Goal: Task Accomplishment & Management: Complete application form

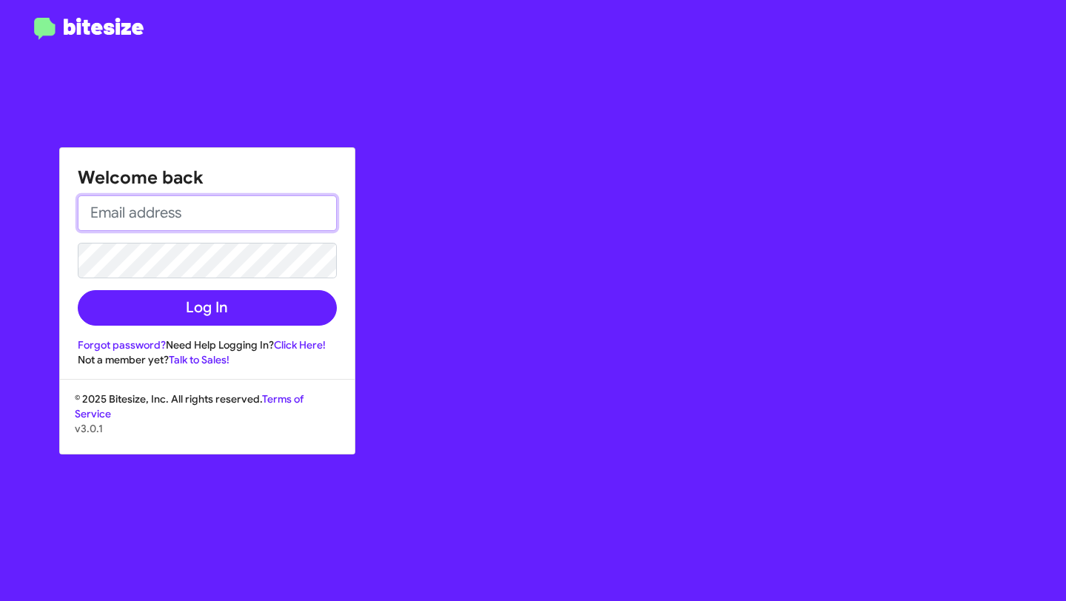
click at [152, 223] on input "email" at bounding box center [207, 213] width 259 height 36
click at [280, 201] on input "mtabay" at bounding box center [207, 213] width 259 height 36
paste input "[EMAIL_ADDRESS][DOMAIN_NAME]"
paste input "email"
type input "[EMAIL_ADDRESS][DOMAIN_NAME]"
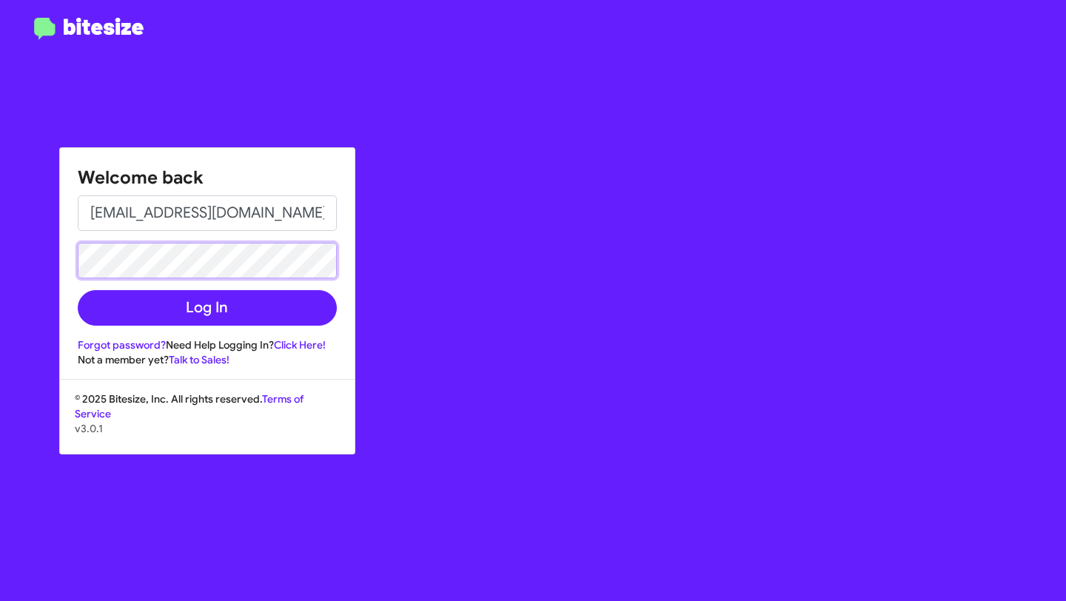
click at [78, 290] on button "Log In" at bounding box center [207, 308] width 259 height 36
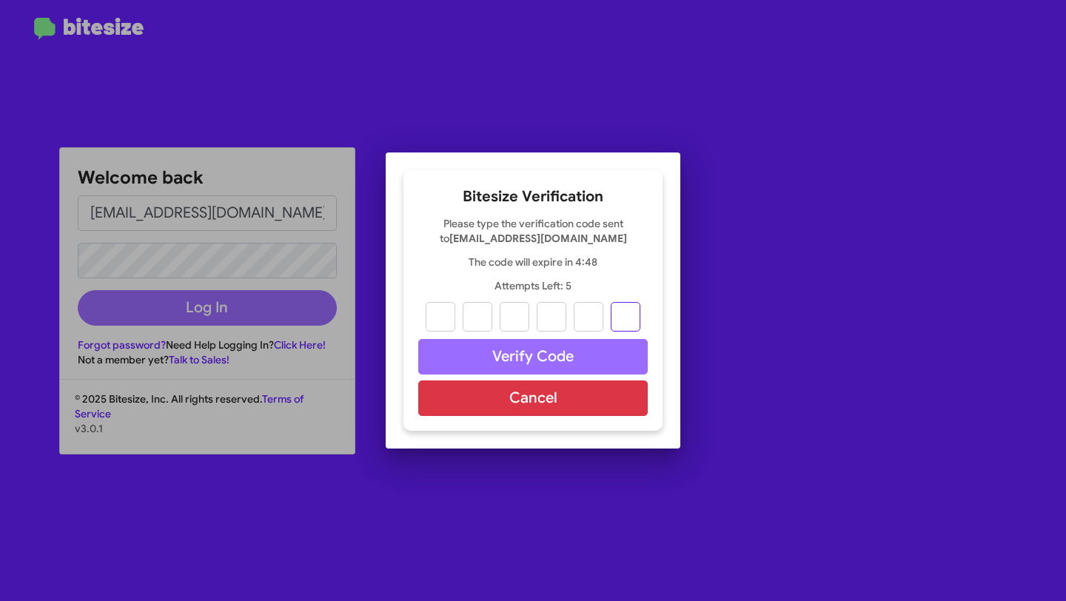
paste input "9"
type input "9"
type input "3"
type input "6"
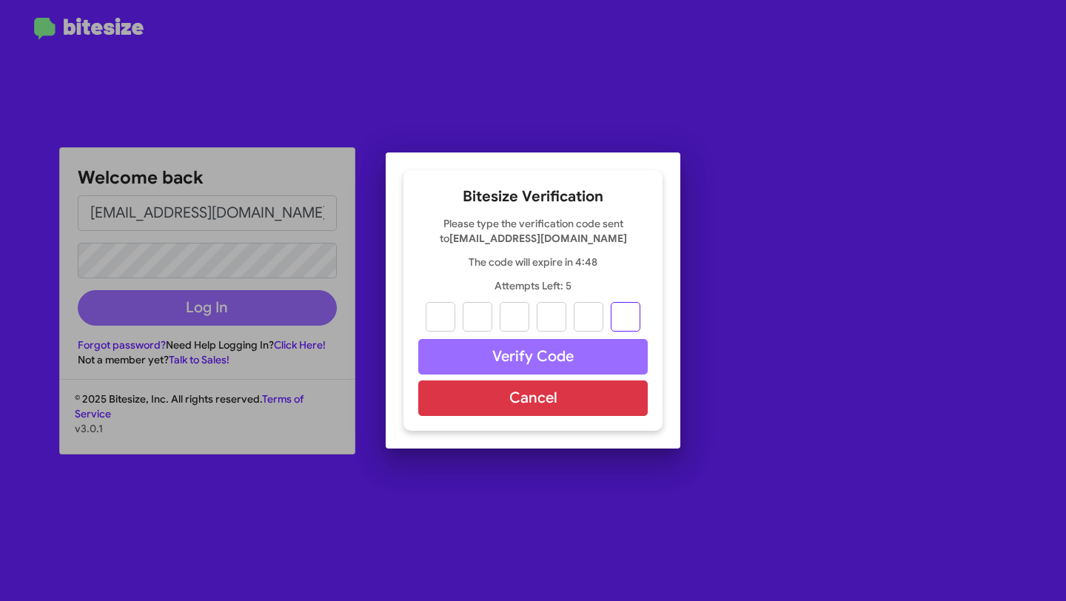
type input "1"
type input "9"
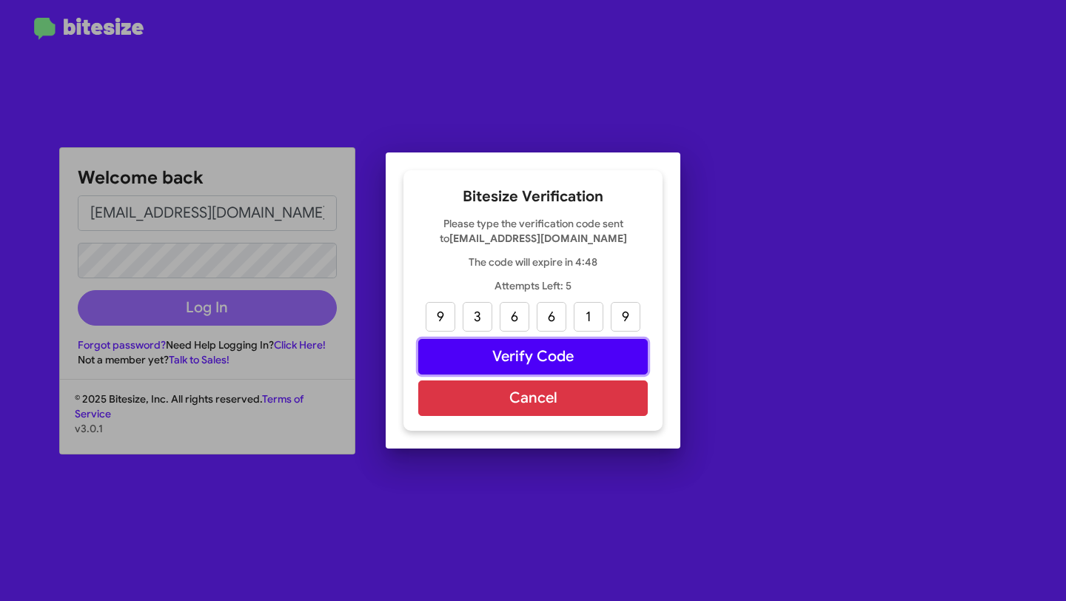
click at [512, 349] on button "Verify Code" at bounding box center [532, 357] width 229 height 36
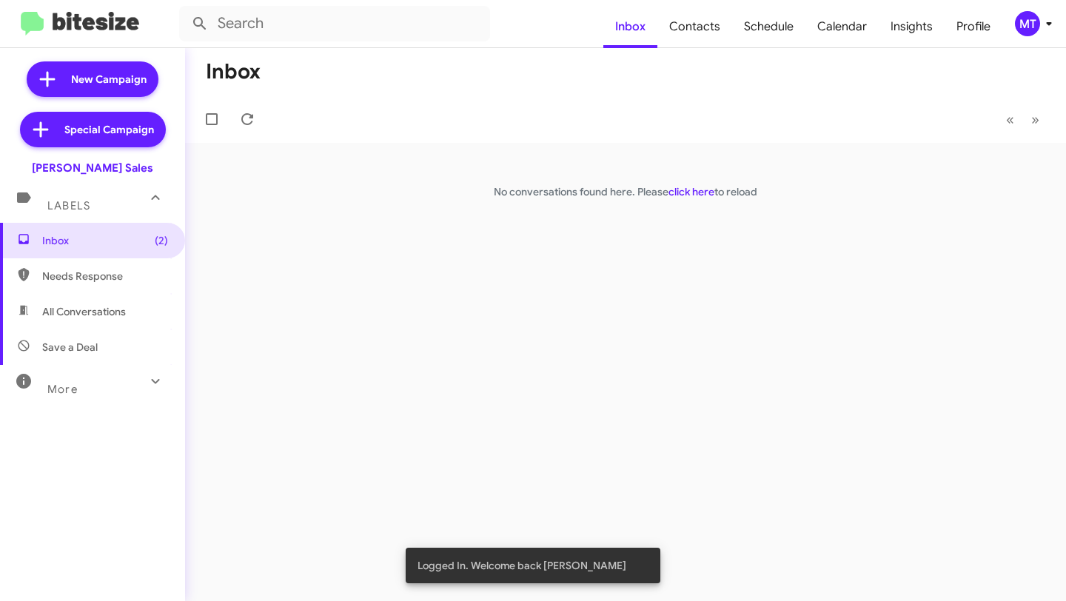
click at [1056, 24] on icon at bounding box center [1049, 24] width 18 height 18
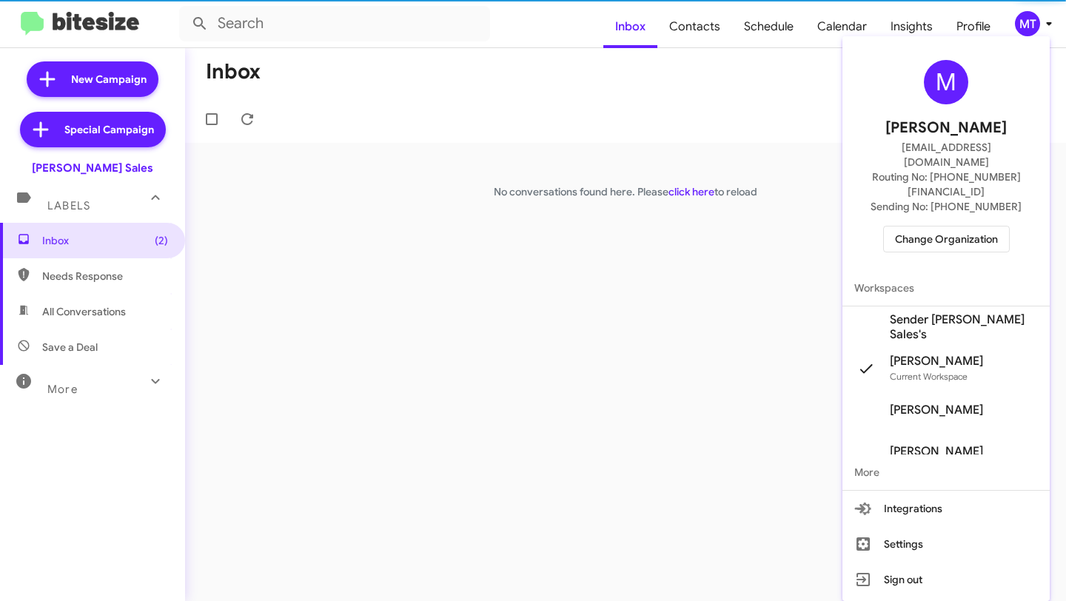
click at [611, 312] on div at bounding box center [533, 300] width 1066 height 601
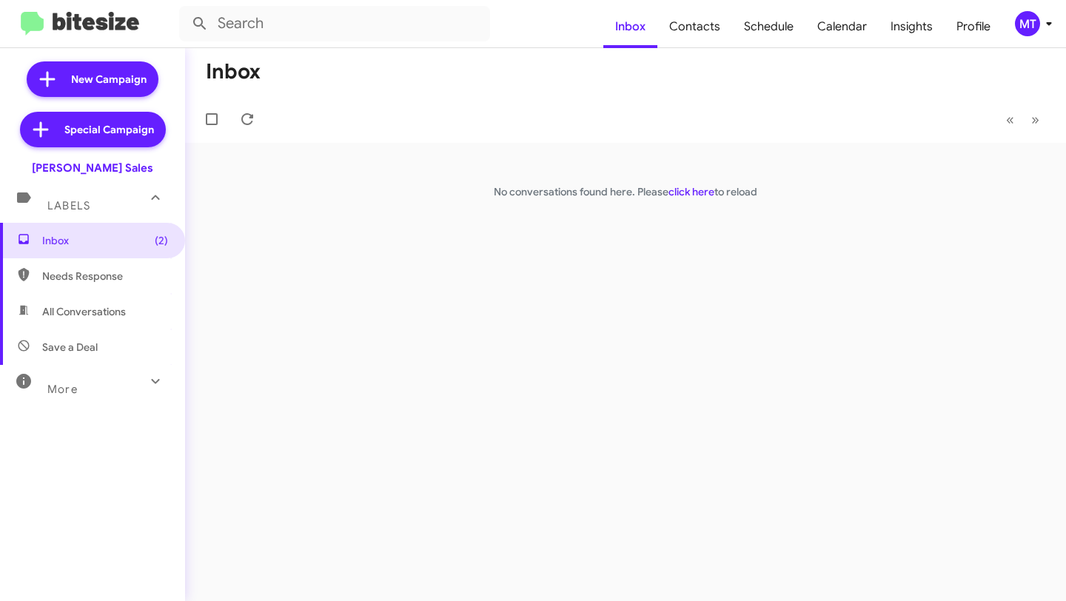
click at [1041, 31] on icon at bounding box center [1049, 24] width 18 height 18
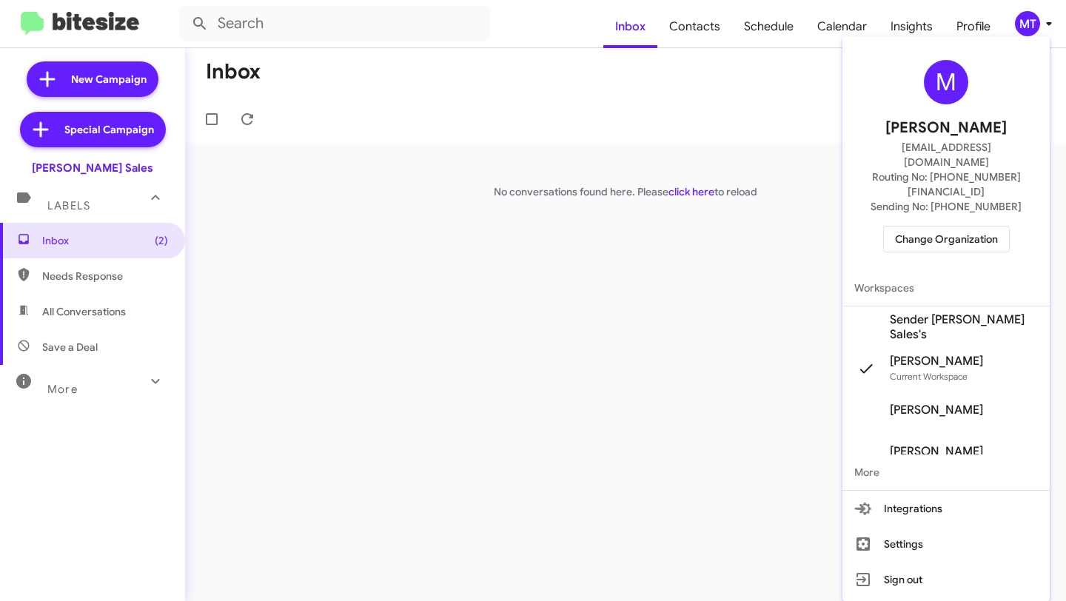
click at [877, 315] on mat-icon at bounding box center [866, 327] width 24 height 24
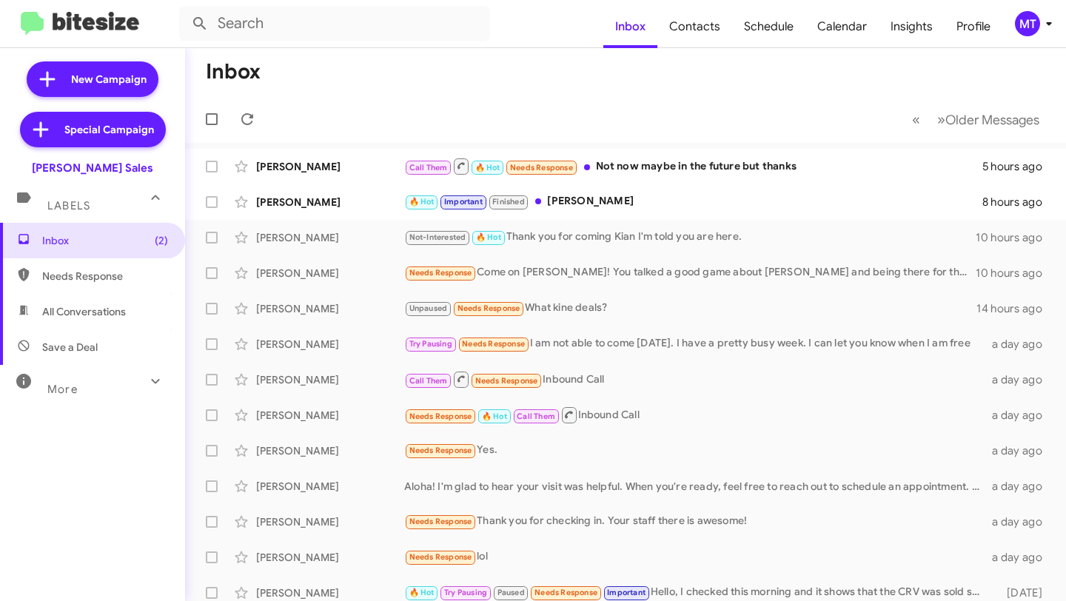
click at [1040, 27] on icon at bounding box center [1049, 24] width 18 height 18
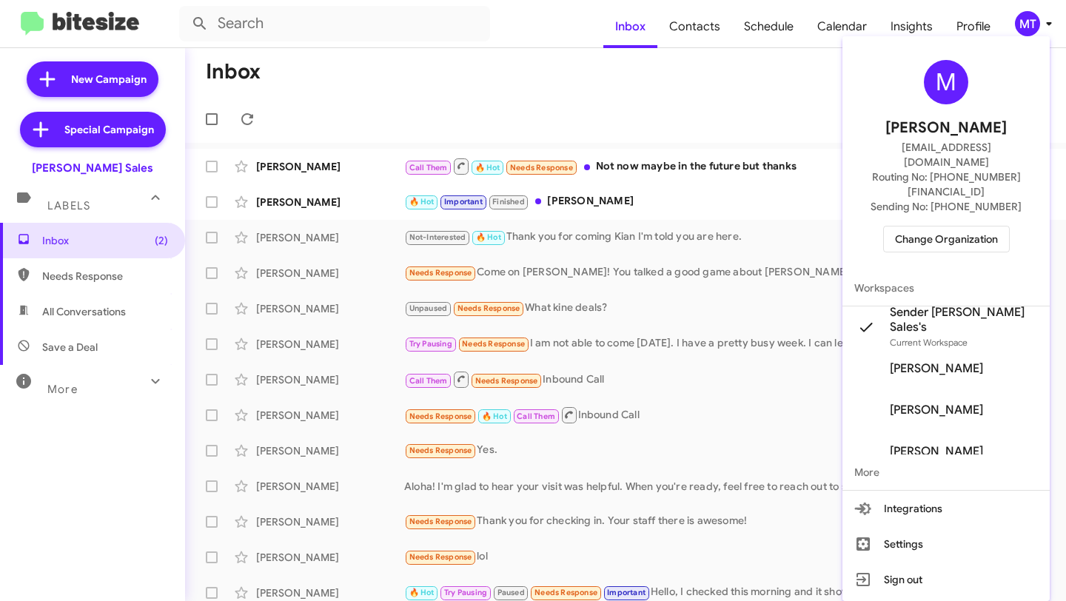
click at [504, 73] on div at bounding box center [533, 300] width 1066 height 601
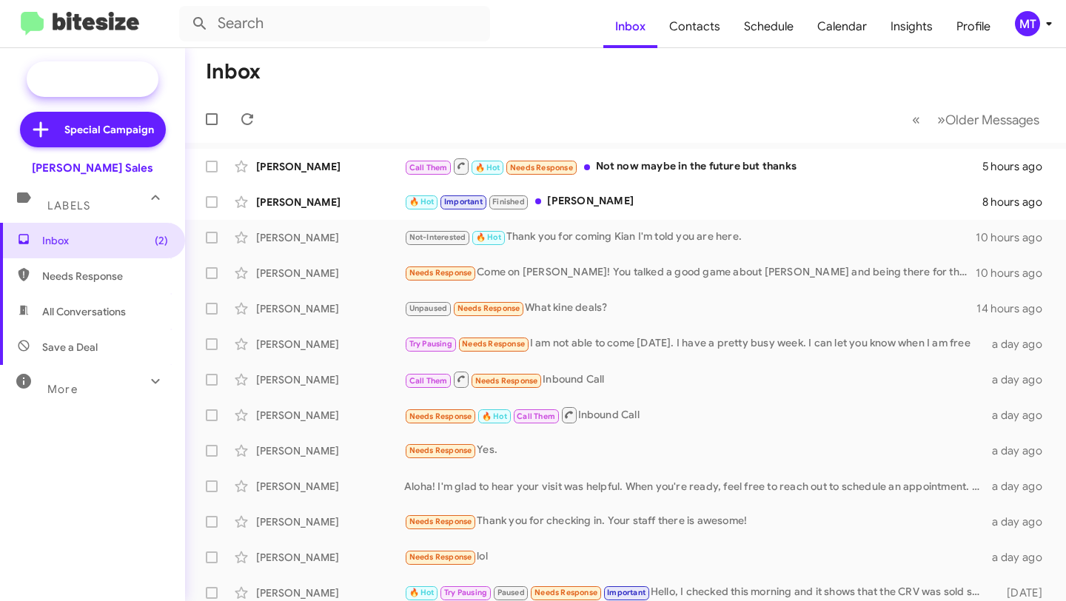
click at [95, 76] on span "New Campaign" at bounding box center [108, 79] width 75 height 15
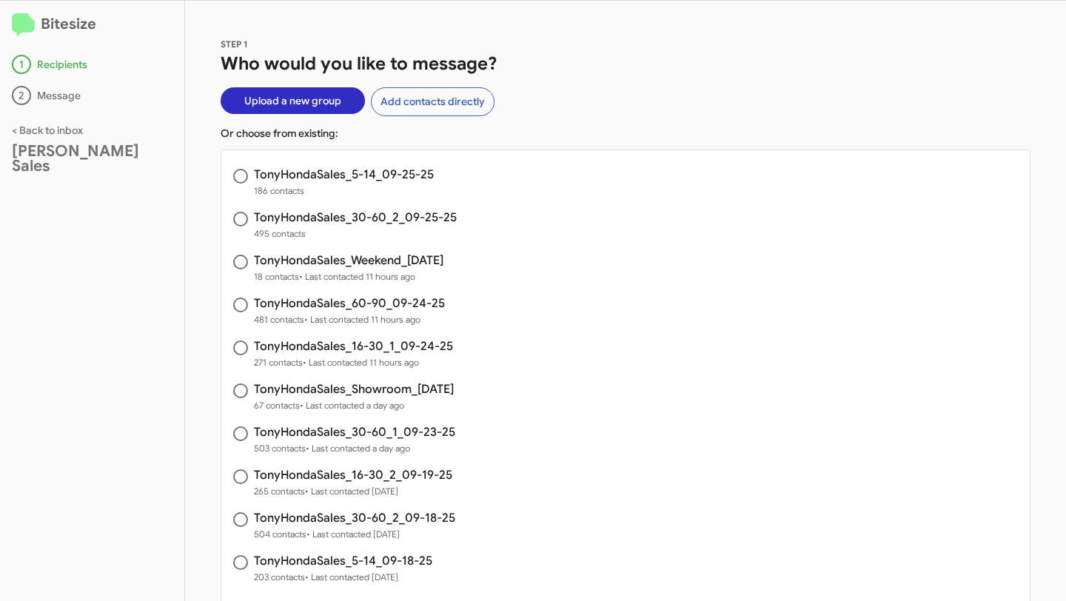
click at [276, 96] on span "Upload a new group" at bounding box center [292, 100] width 97 height 27
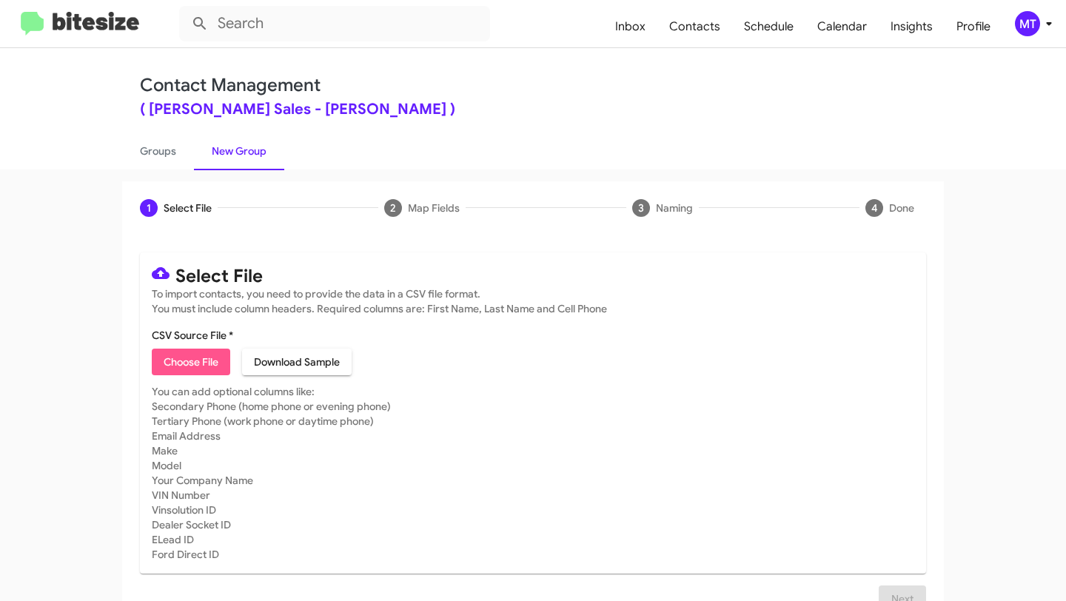
click at [192, 358] on span "Choose File" at bounding box center [191, 362] width 55 height 27
click at [197, 352] on span "Choose File" at bounding box center [191, 362] width 55 height 27
type input "TonyHondaSales_5-14_09-25-25"
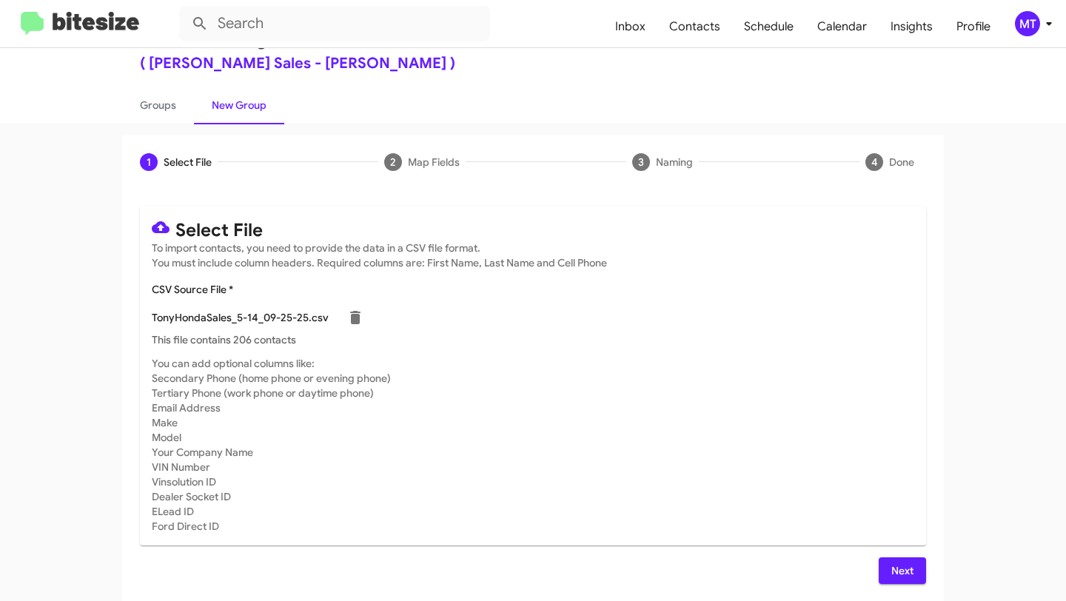
scroll to position [47, 0]
click at [890, 565] on span "Next" at bounding box center [902, 570] width 24 height 27
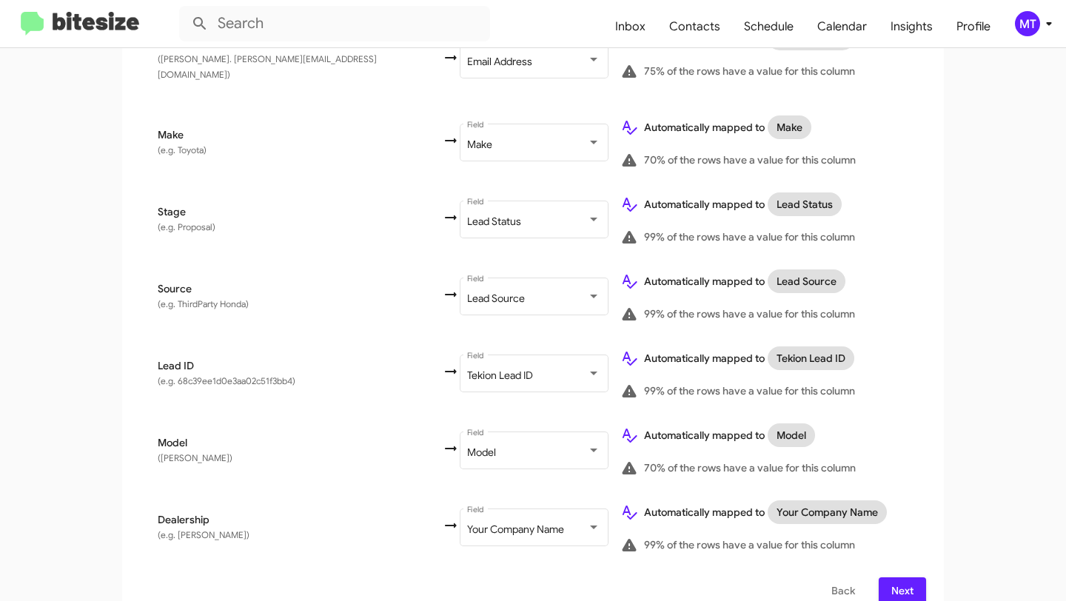
scroll to position [667, 0]
click at [470, 524] on div "Your Company Name" at bounding box center [527, 530] width 120 height 12
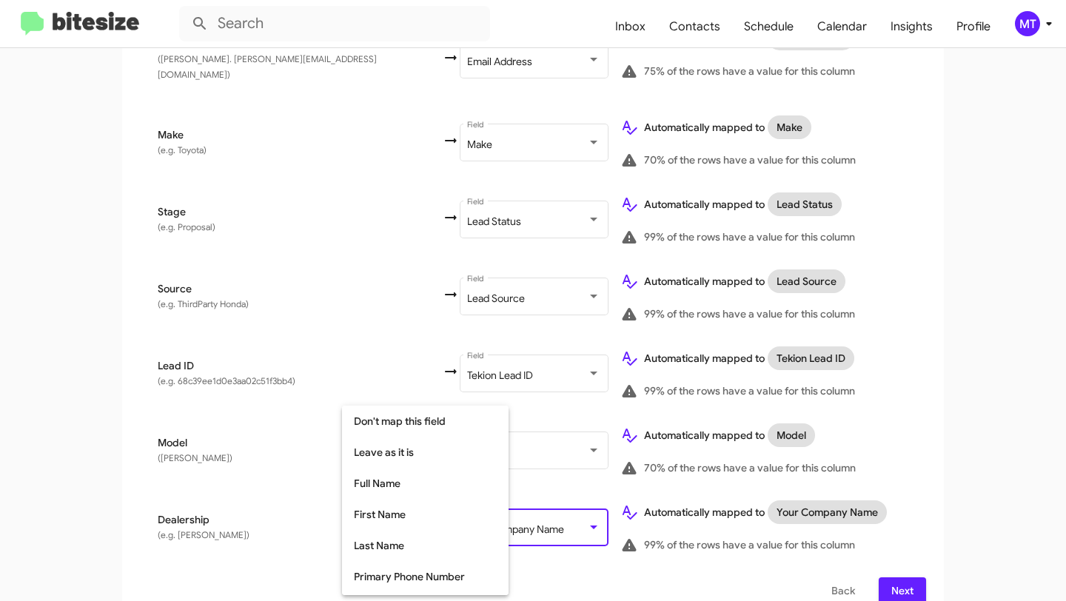
scroll to position [254, 0]
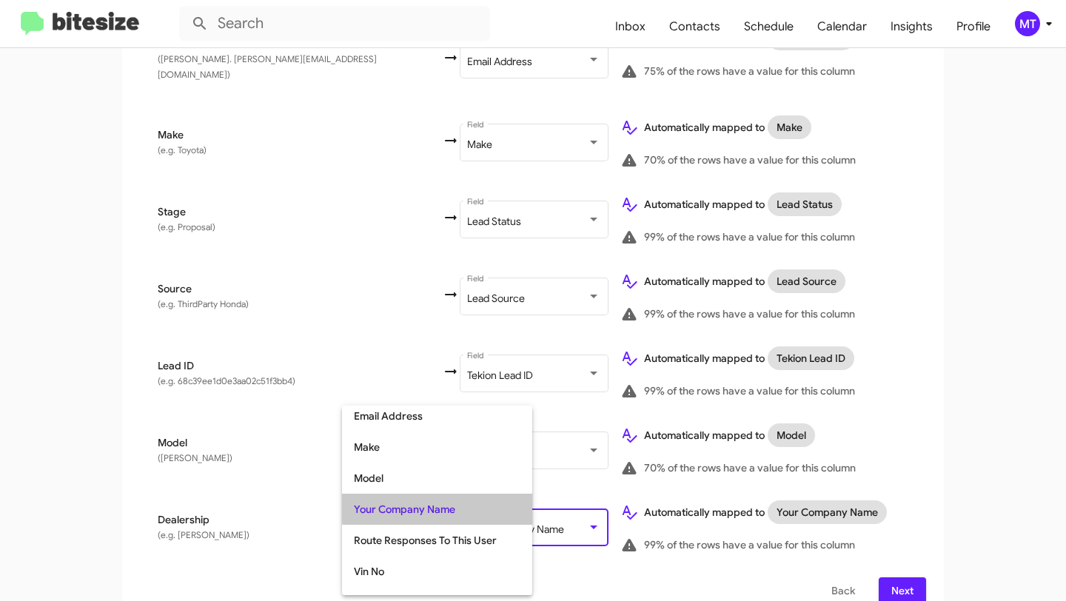
click at [470, 508] on span "Your Company Name" at bounding box center [437, 509] width 167 height 31
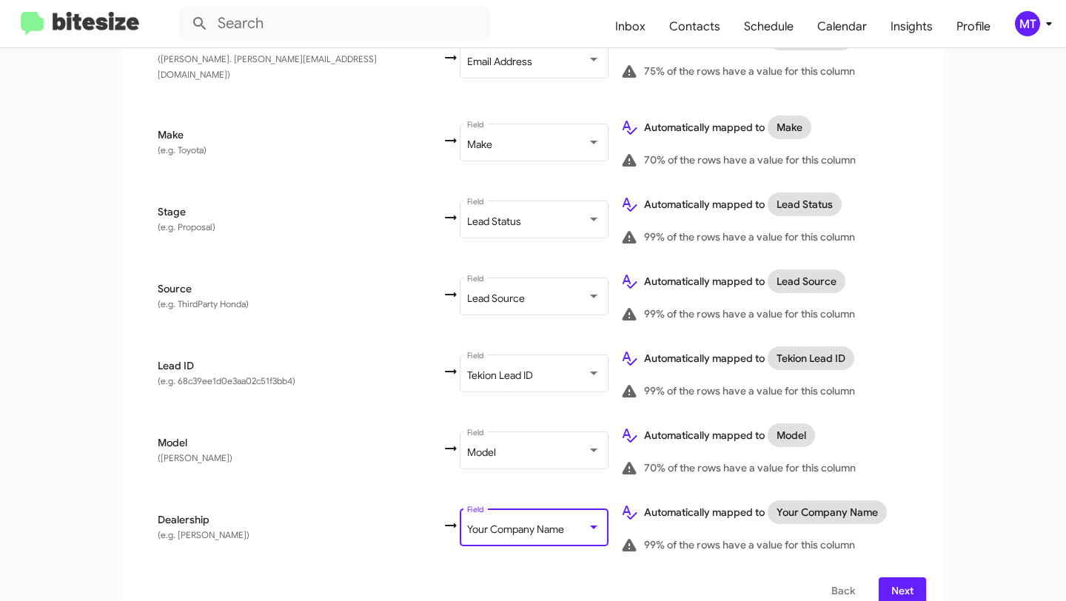
click at [590, 525] on div at bounding box center [593, 527] width 7 height 4
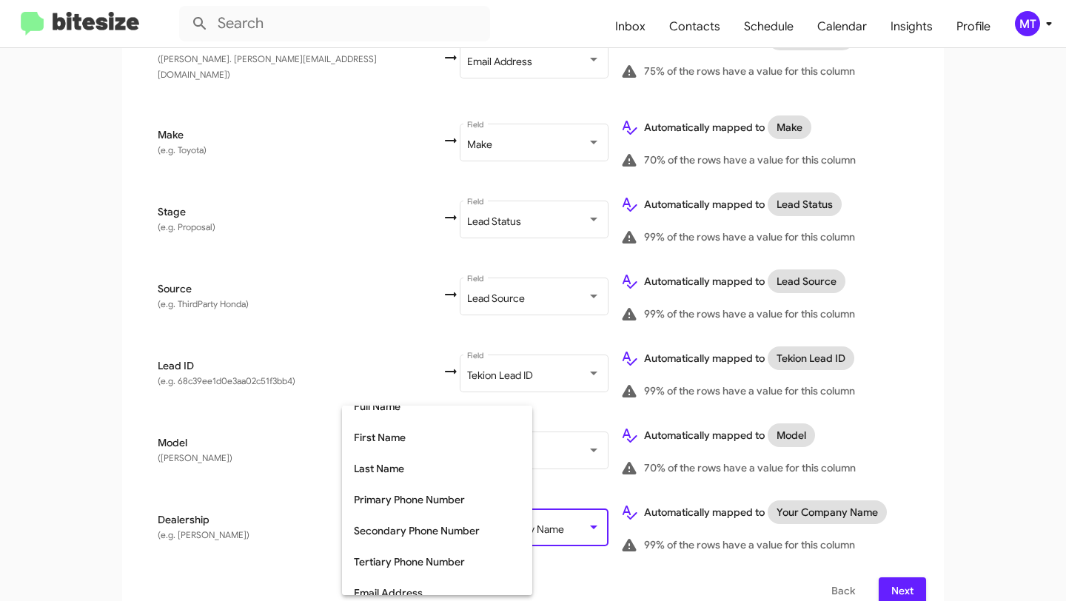
scroll to position [0, 0]
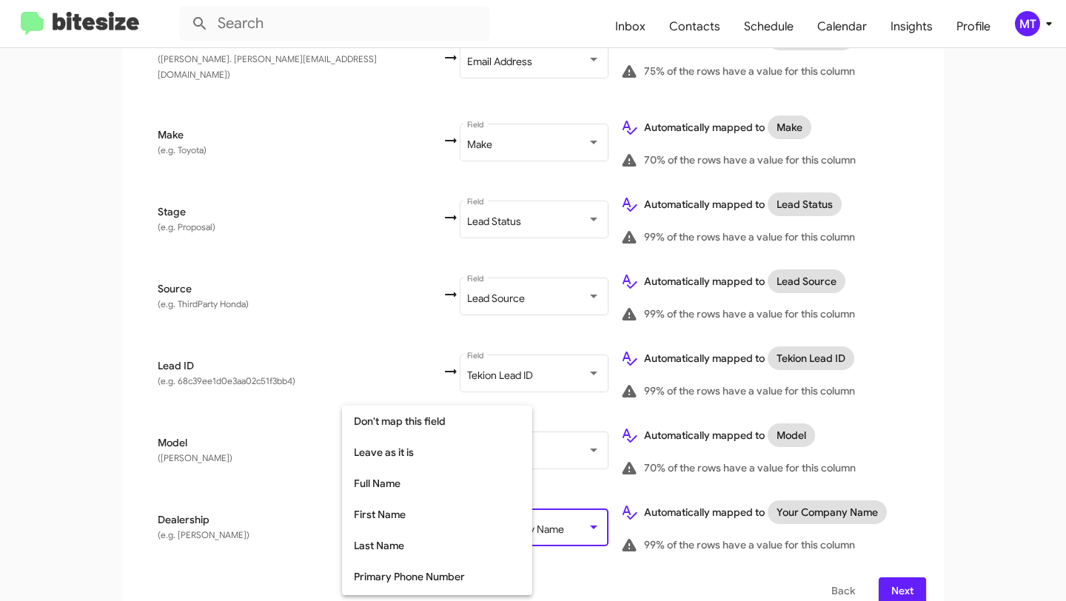
click at [281, 475] on div at bounding box center [533, 300] width 1066 height 601
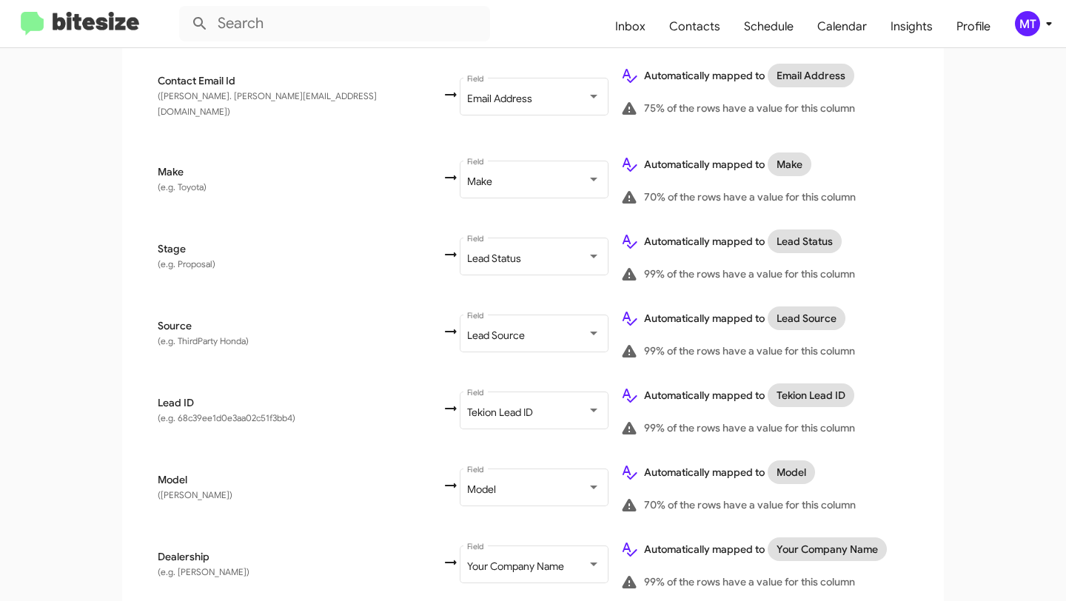
scroll to position [667, 0]
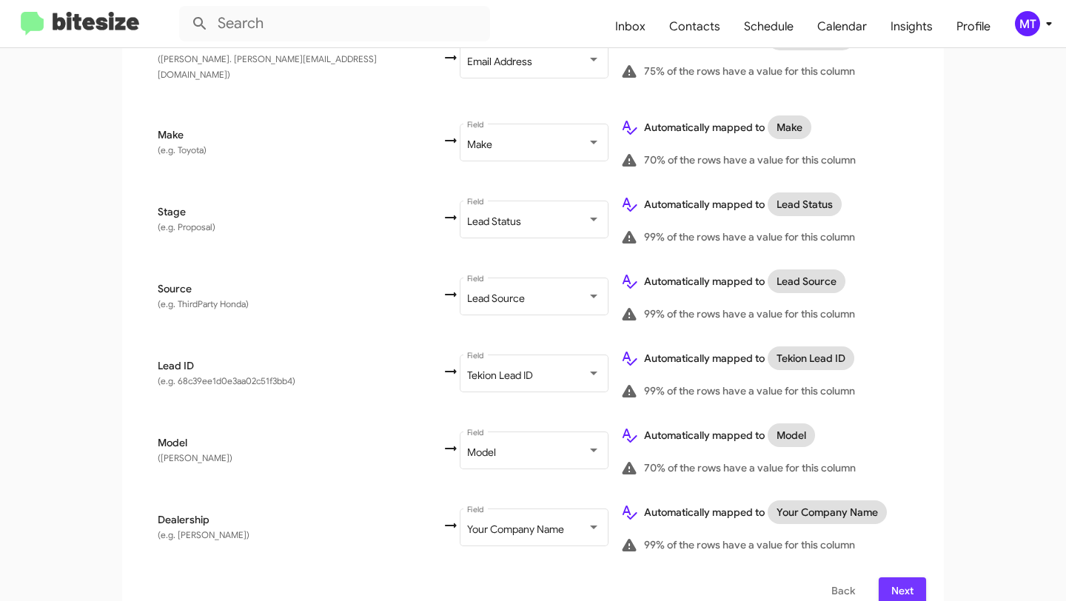
click at [904, 577] on span "Next" at bounding box center [902, 590] width 24 height 27
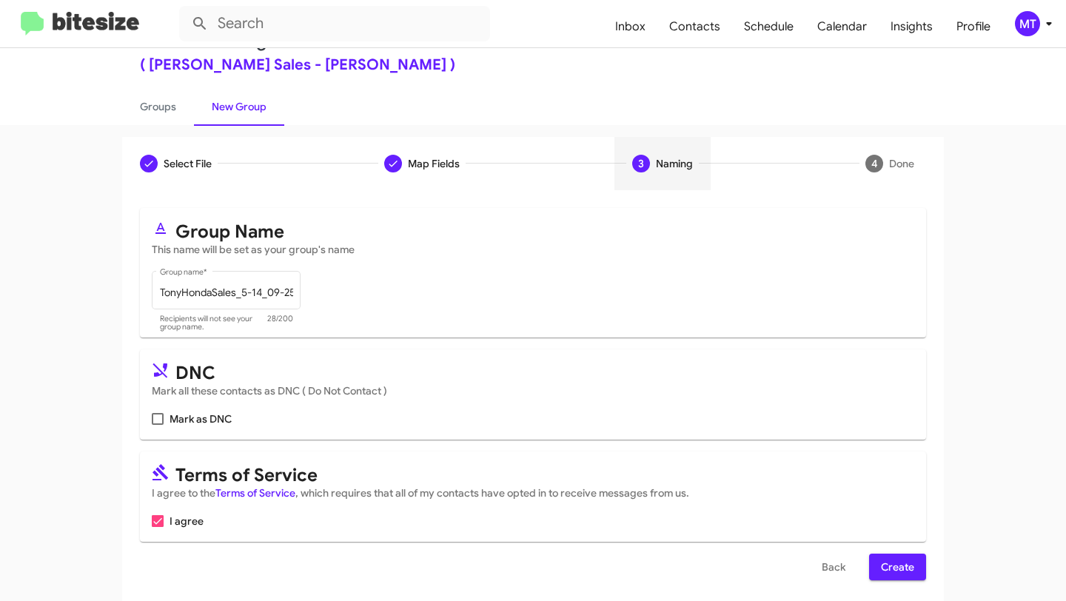
scroll to position [53, 0]
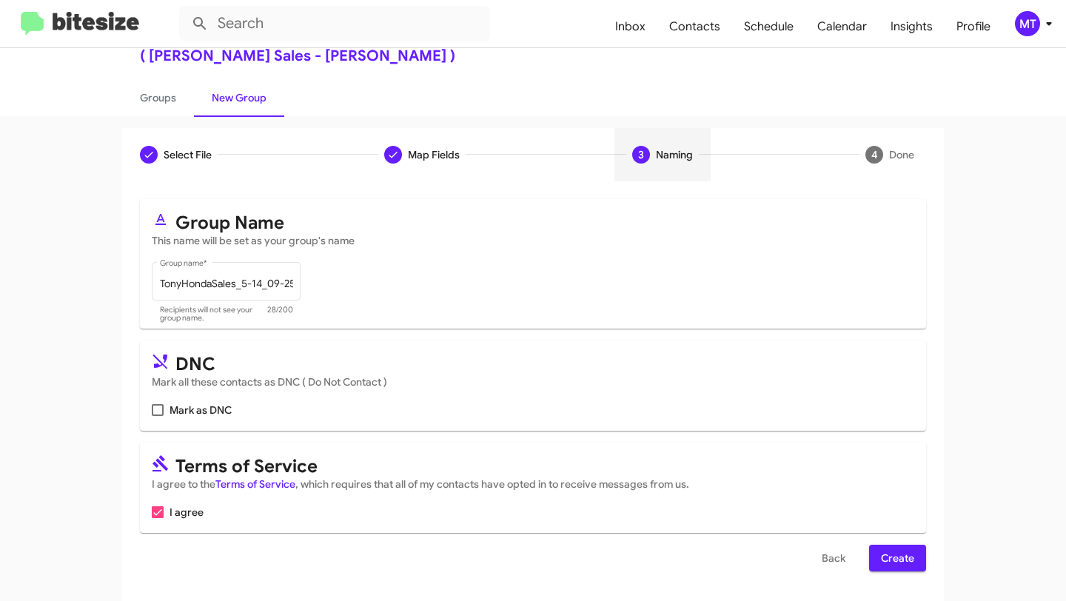
click at [888, 558] on span "Create" at bounding box center [897, 558] width 33 height 27
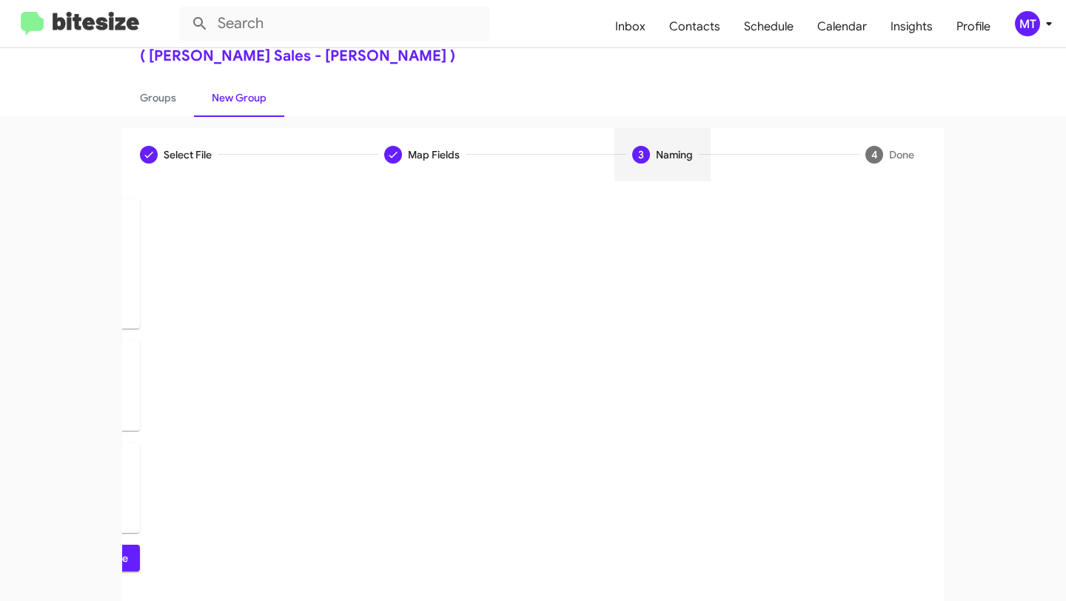
scroll to position [0, 0]
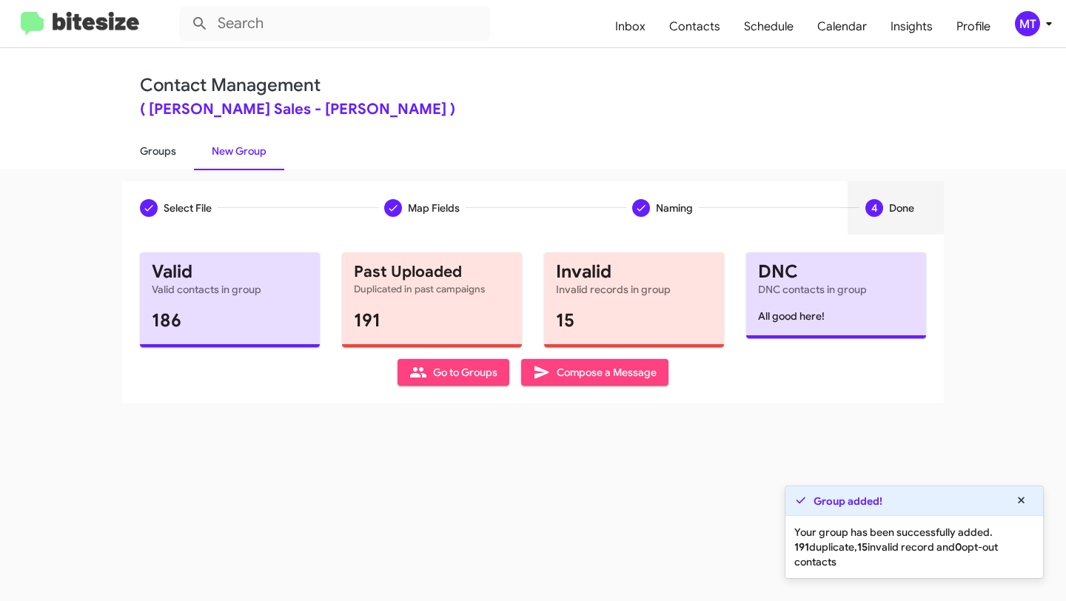
click at [167, 149] on link "Groups" at bounding box center [158, 151] width 72 height 38
type input "in:groups"
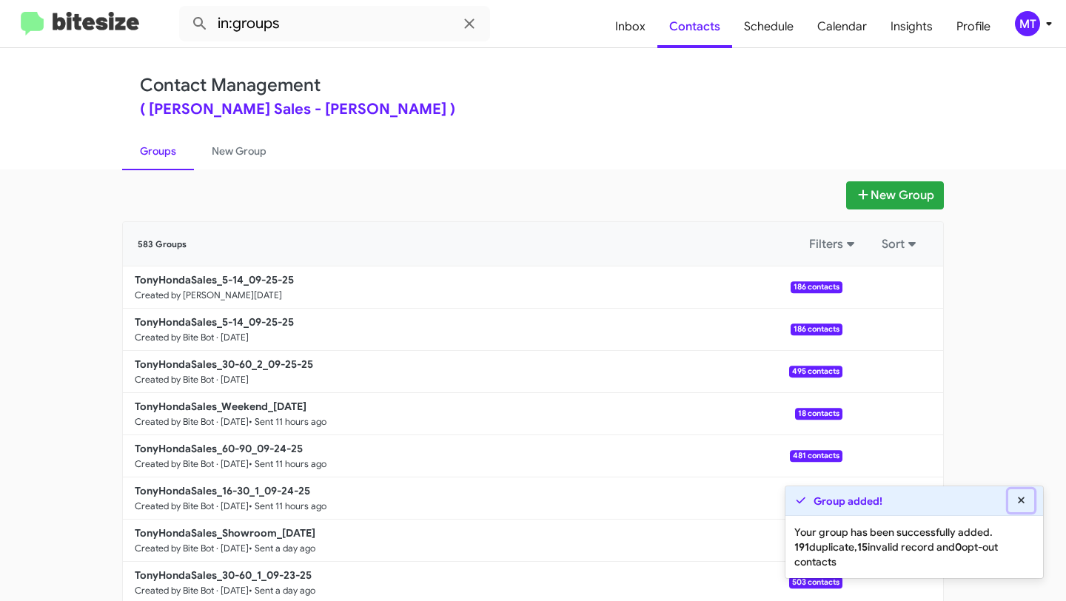
click at [1024, 502] on icon at bounding box center [1021, 500] width 13 height 10
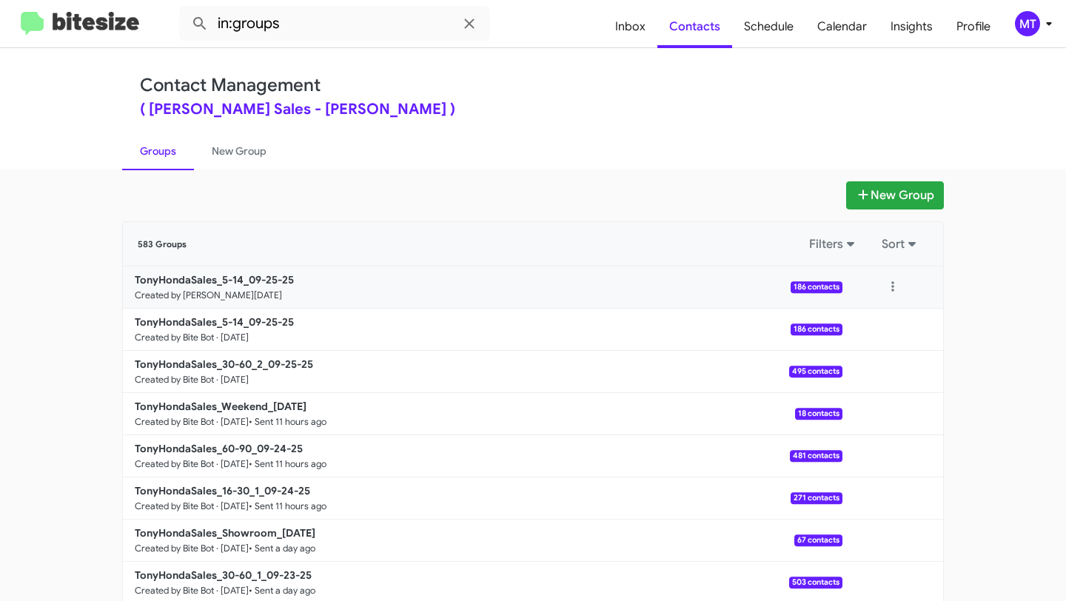
click at [861, 286] on div at bounding box center [892, 287] width 101 height 30
click at [898, 285] on button at bounding box center [893, 287] width 30 height 30
click at [875, 321] on button "View contacts" at bounding box center [848, 327] width 118 height 36
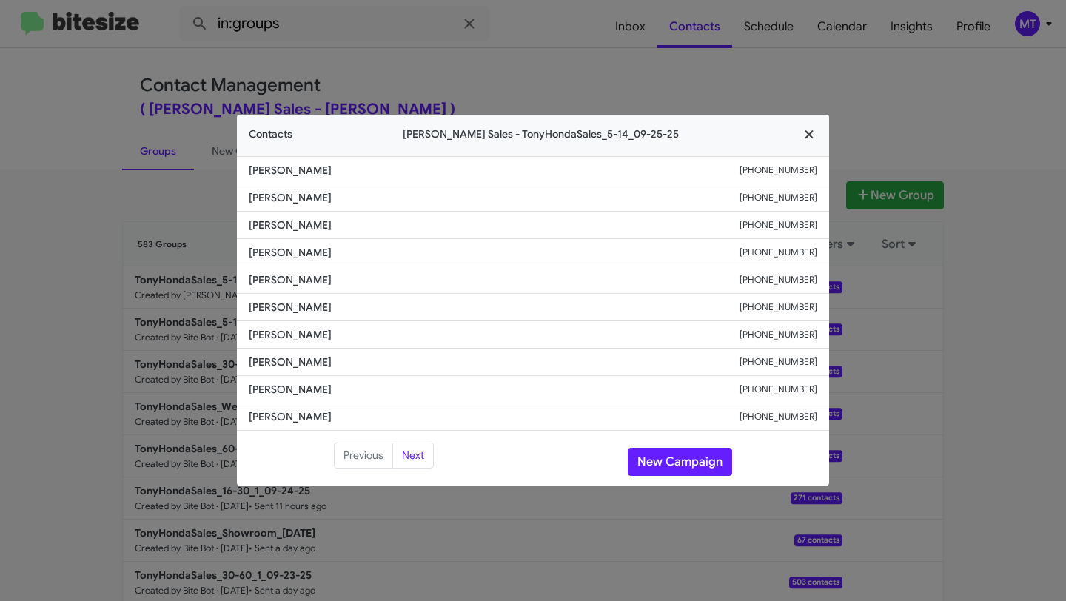
click at [812, 135] on icon "button" at bounding box center [809, 134] width 17 height 13
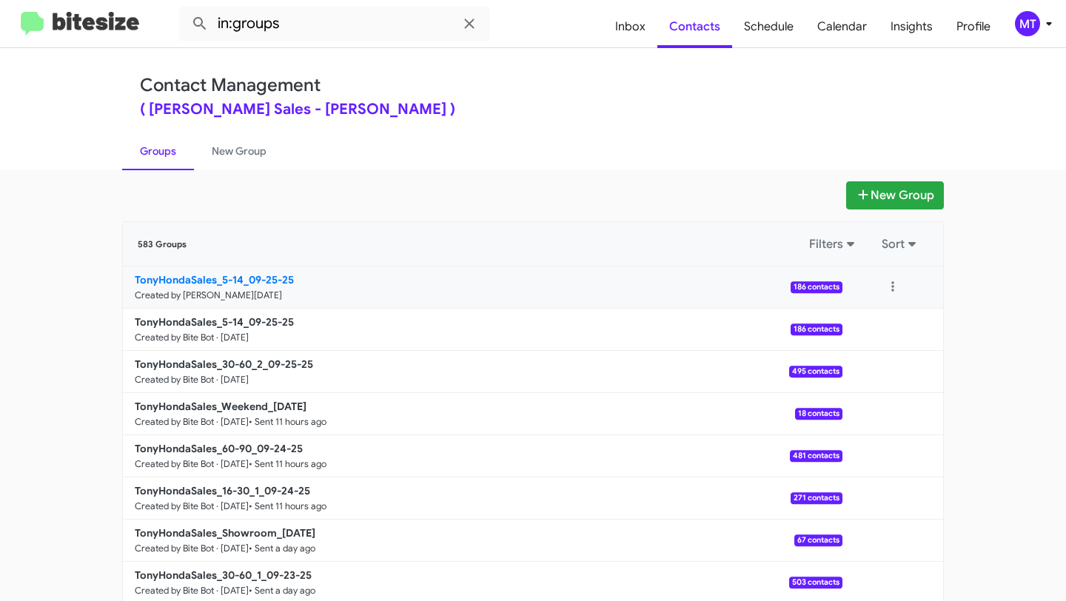
click at [250, 289] on small "Created by [PERSON_NAME][DATE]" at bounding box center [208, 295] width 147 height 12
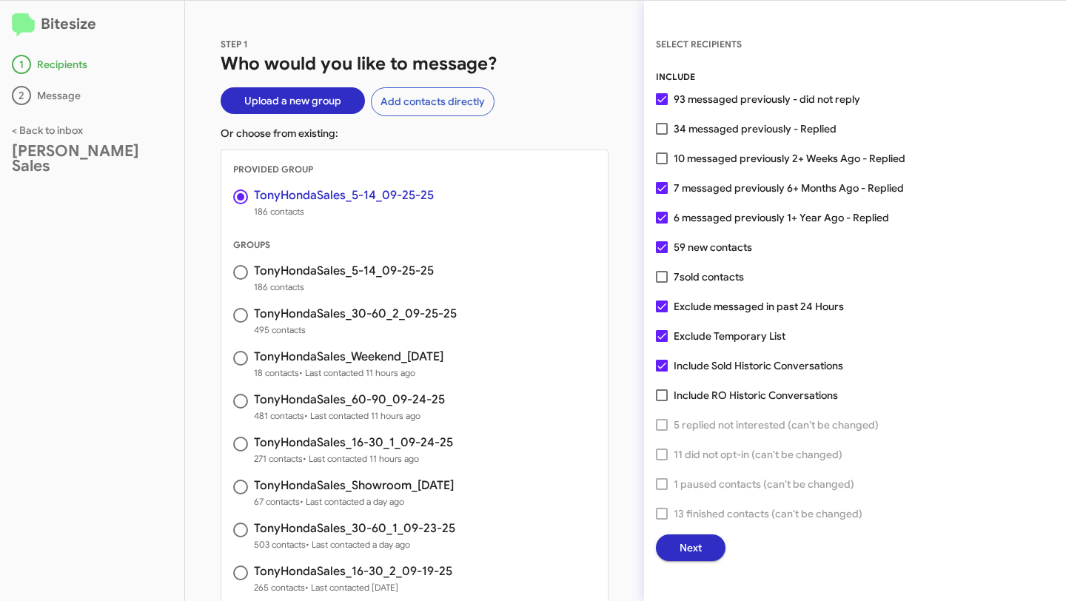
click at [698, 547] on span "Next" at bounding box center [690, 547] width 22 height 27
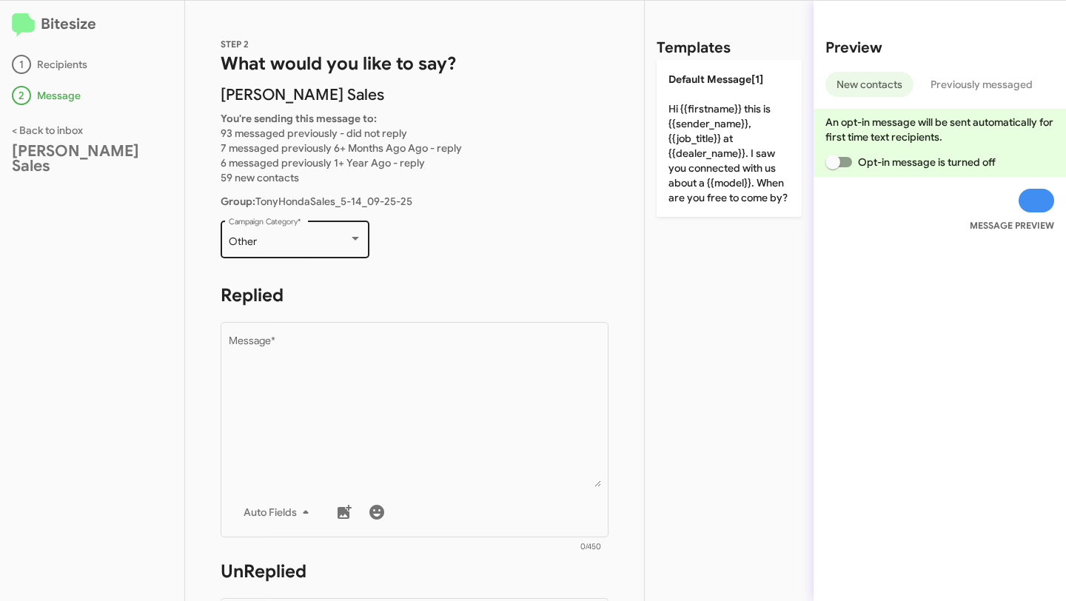
click at [337, 244] on div "Other" at bounding box center [289, 242] width 120 height 12
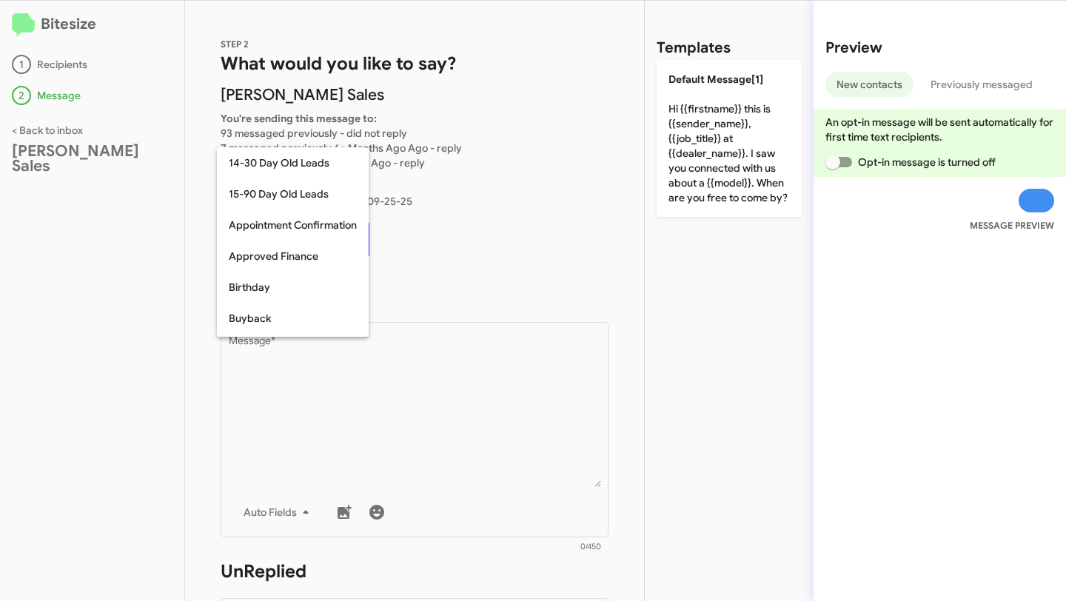
scroll to position [325, 0]
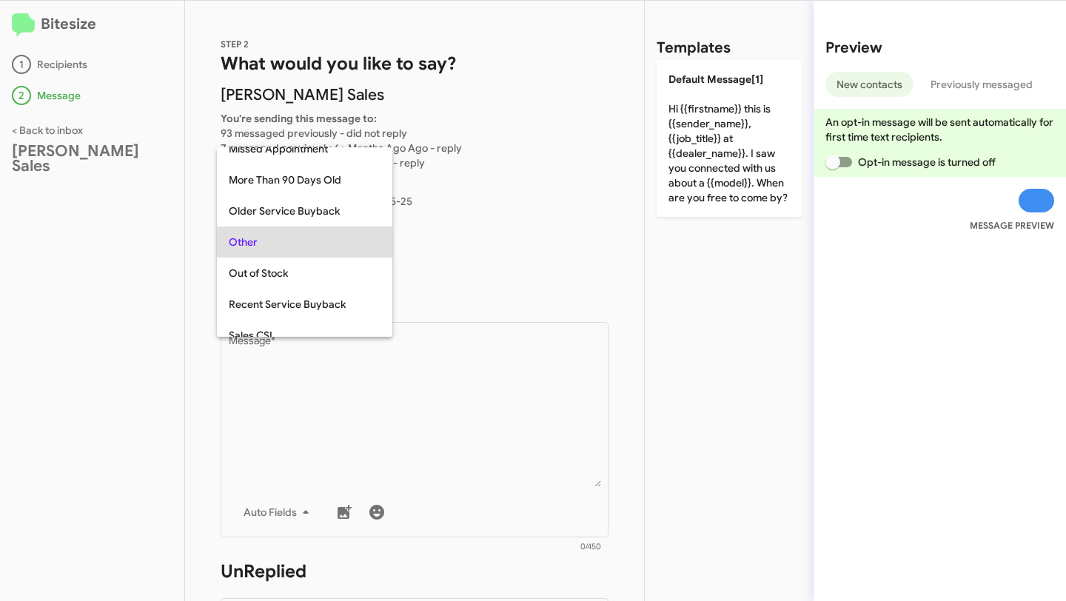
click at [491, 226] on div at bounding box center [533, 300] width 1066 height 601
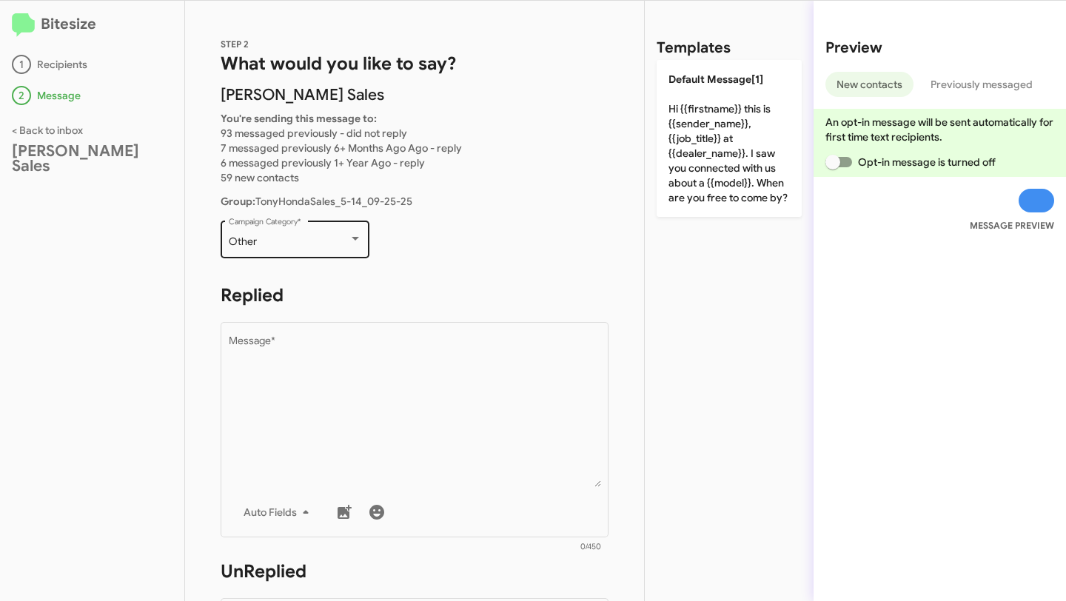
click at [326, 237] on div "Other" at bounding box center [289, 242] width 120 height 12
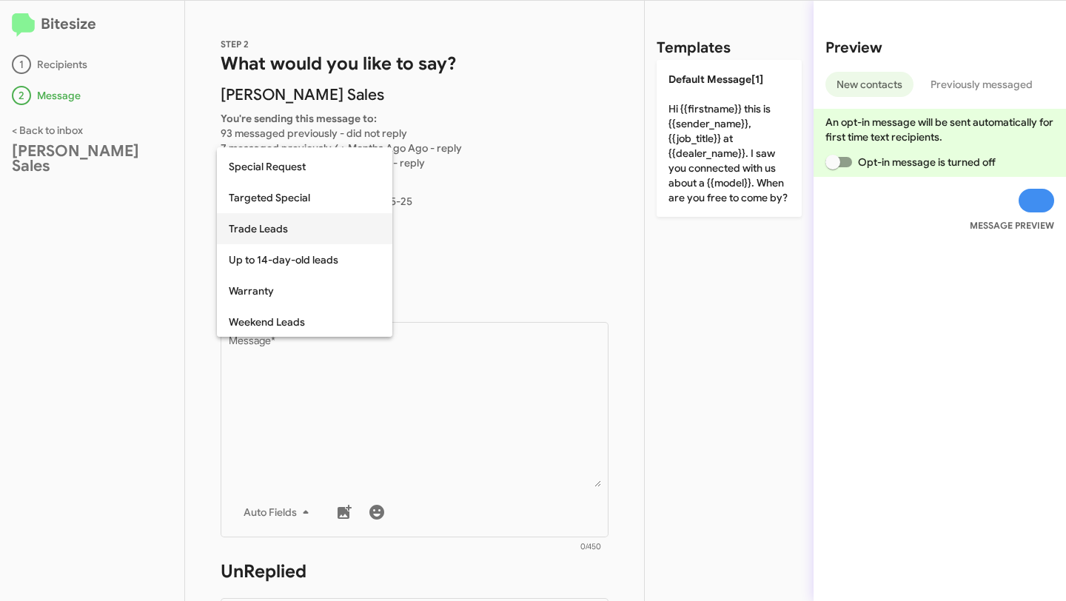
scroll to position [619, 0]
click at [314, 261] on span "Up to 14-day-old leads" at bounding box center [305, 258] width 152 height 31
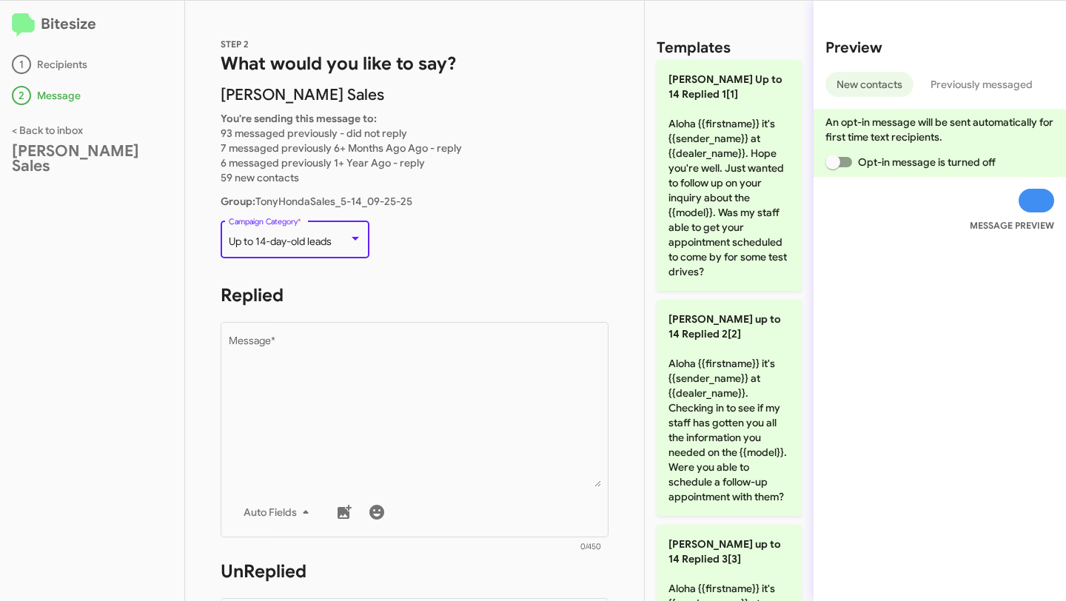
click at [451, 253] on p "Up to 14-day-old leads Campaign Category *" at bounding box center [415, 246] width 388 height 57
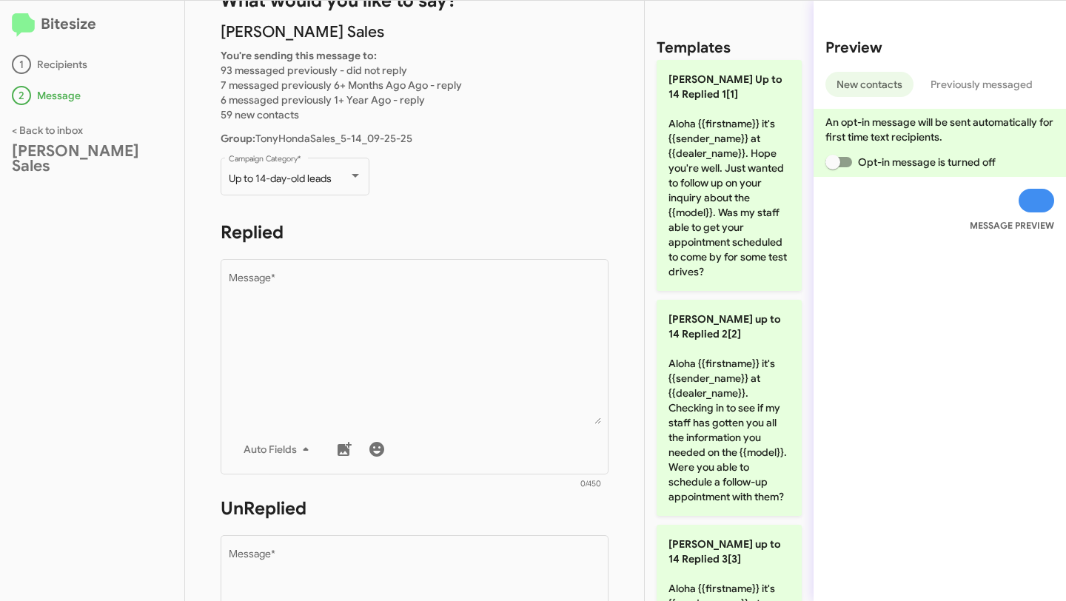
scroll to position [72, 0]
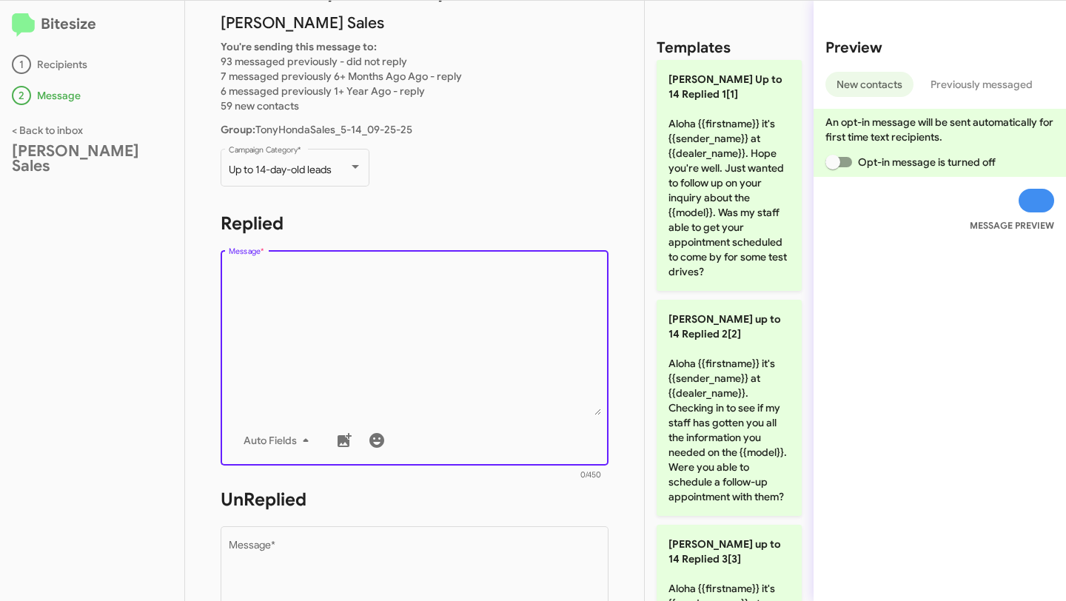
click at [340, 283] on textarea "Message *" at bounding box center [415, 339] width 372 height 151
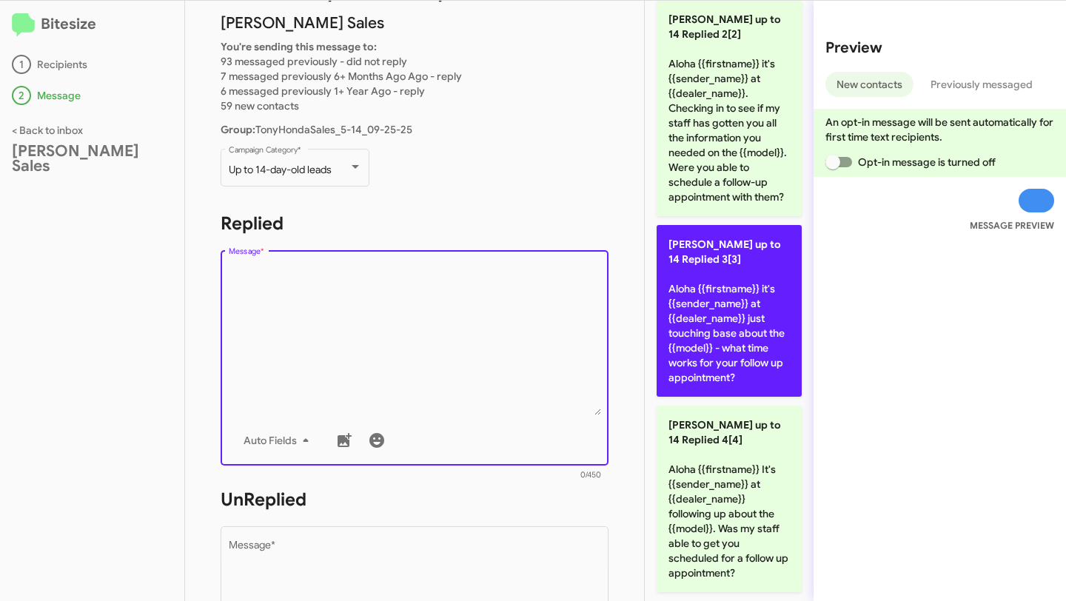
scroll to position [344, 0]
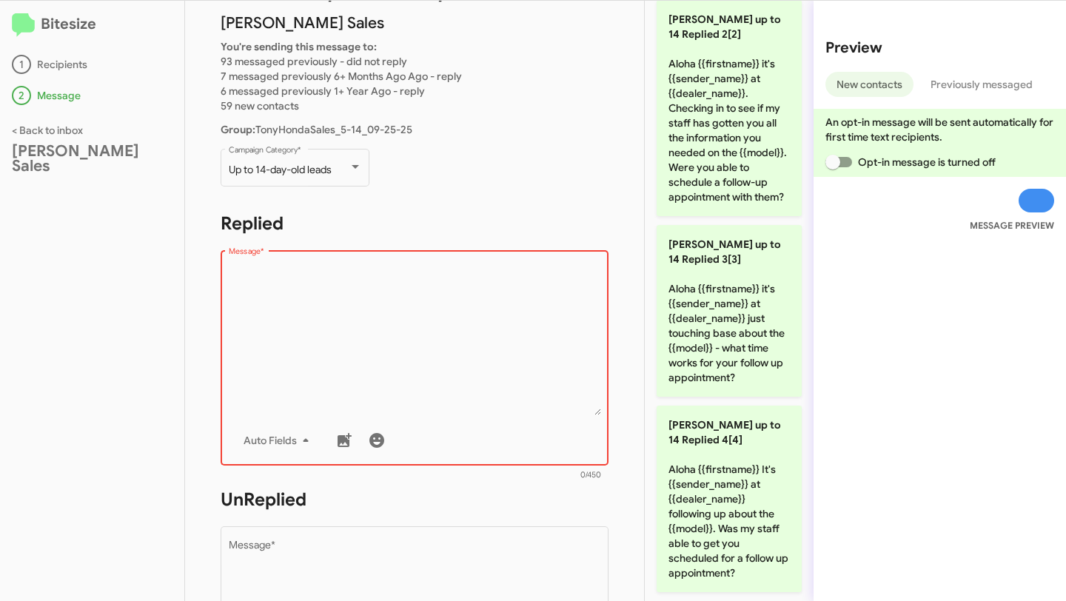
click at [300, 323] on textarea "Message *" at bounding box center [415, 339] width 372 height 151
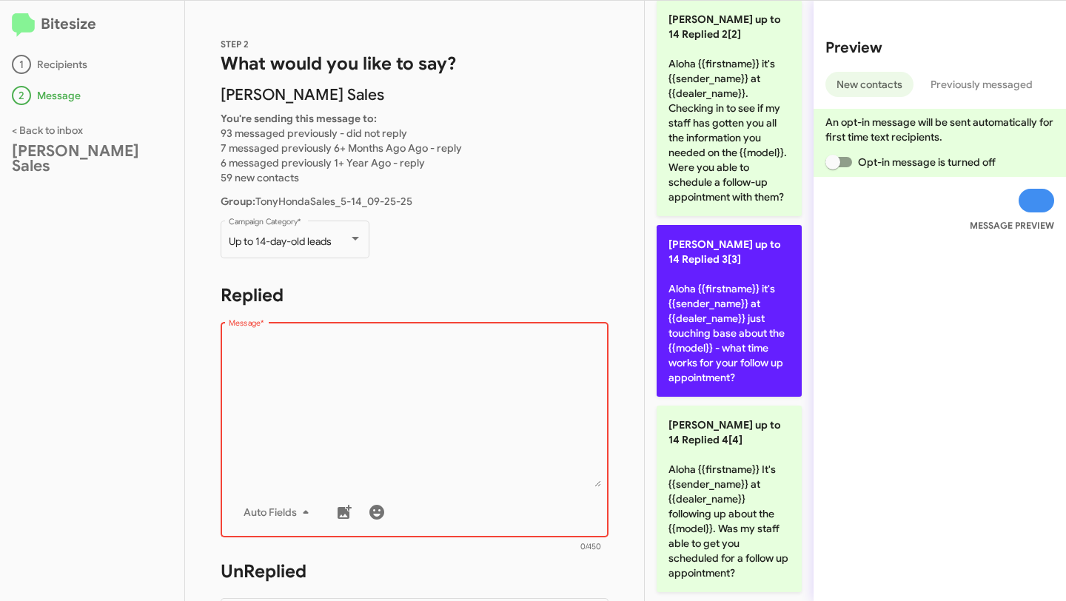
scroll to position [0, 0]
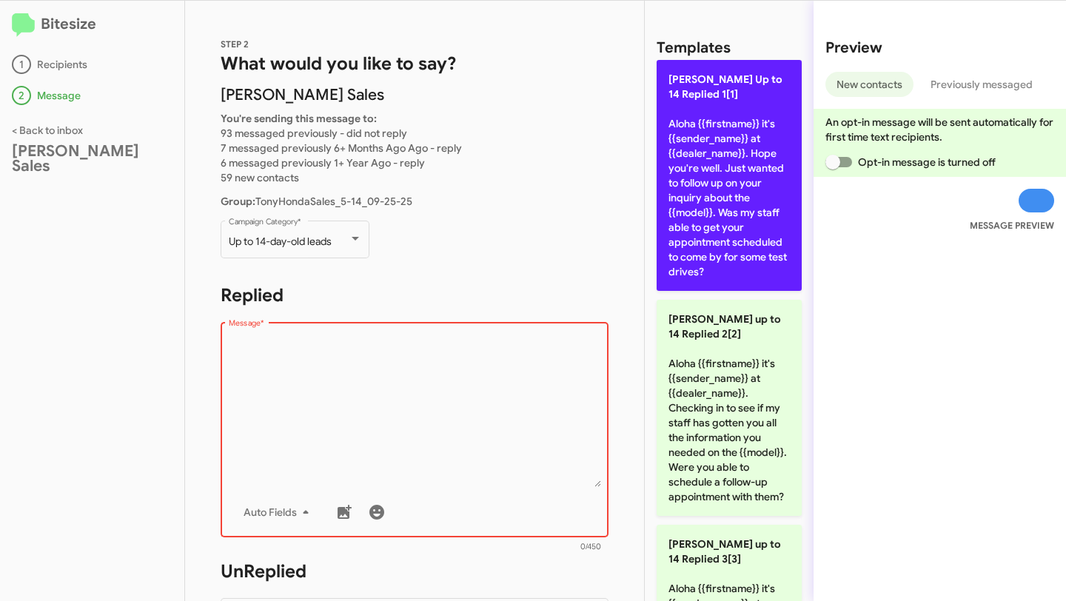
click at [731, 221] on p "[PERSON_NAME] Up to 14 Replied 1[1] Aloha {{firstname}} it's {{sender_name}} at…" at bounding box center [728, 175] width 145 height 231
type textarea "Aloha {{firstname}} it's {{sender_name}} at {{dealer_name}}. Hope you're well. …"
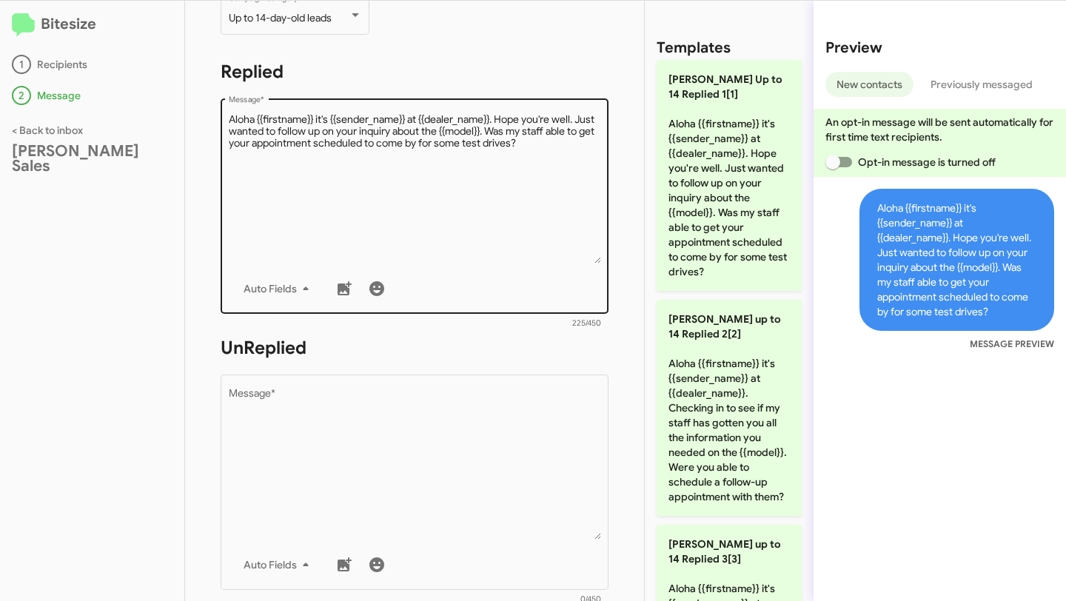
scroll to position [256, 0]
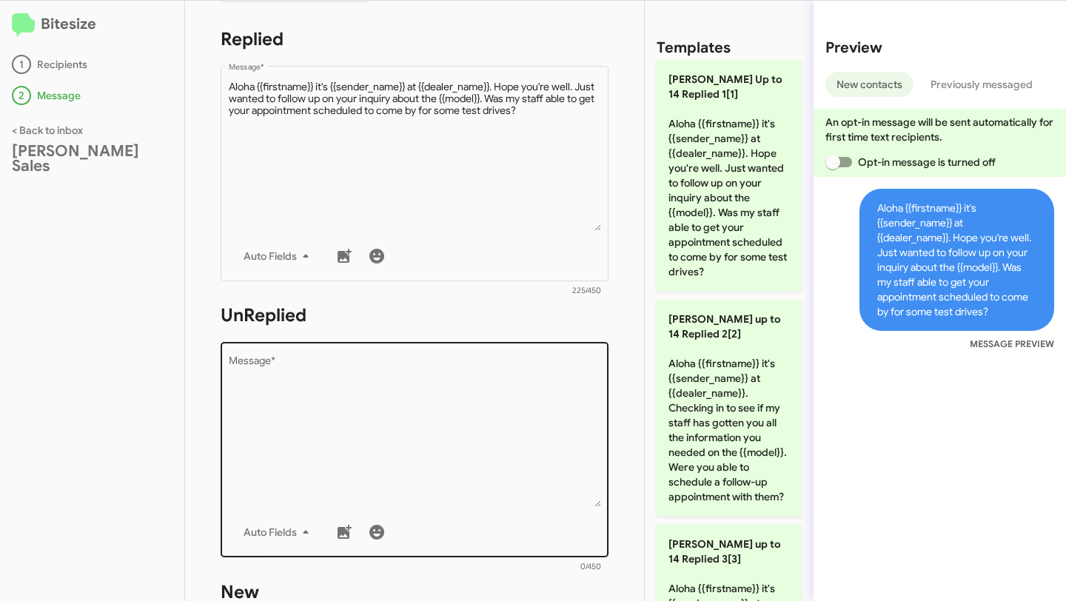
click at [349, 399] on textarea "Message *" at bounding box center [415, 431] width 372 height 151
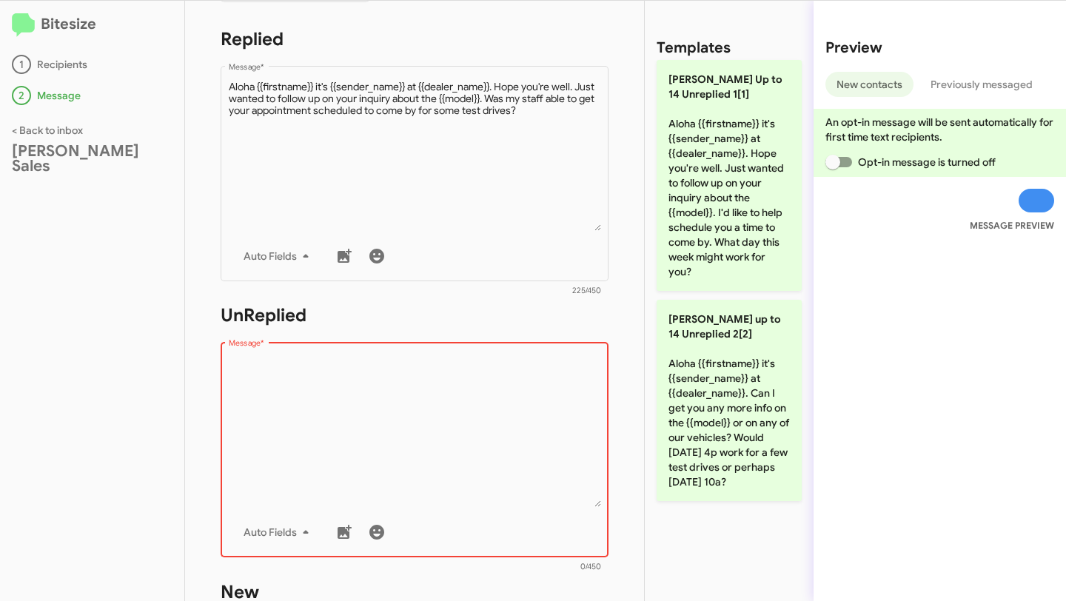
click at [303, 397] on textarea "Message *" at bounding box center [415, 431] width 372 height 151
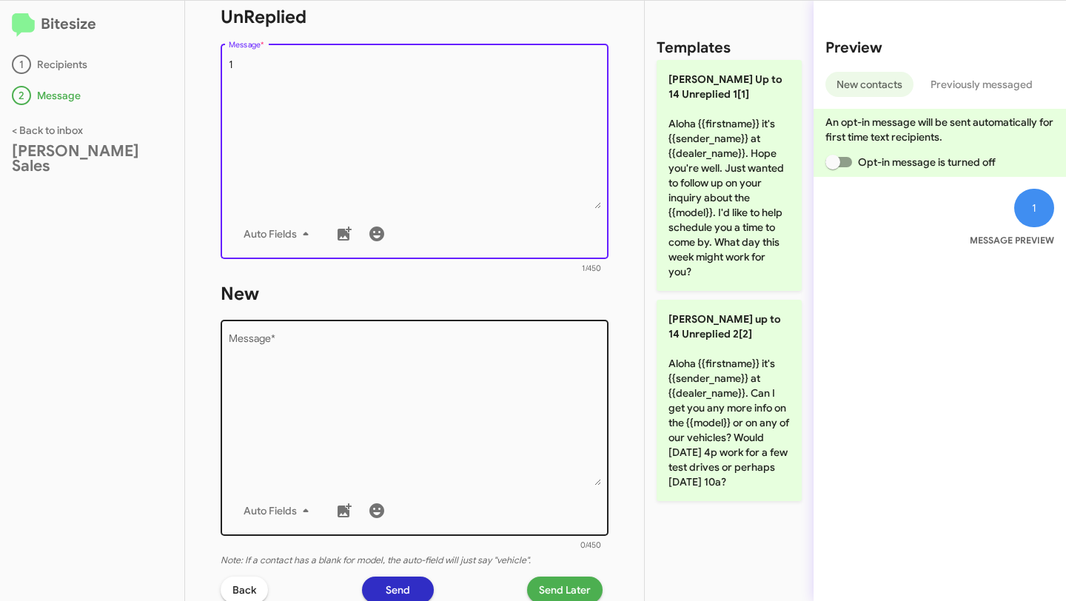
scroll to position [481, 0]
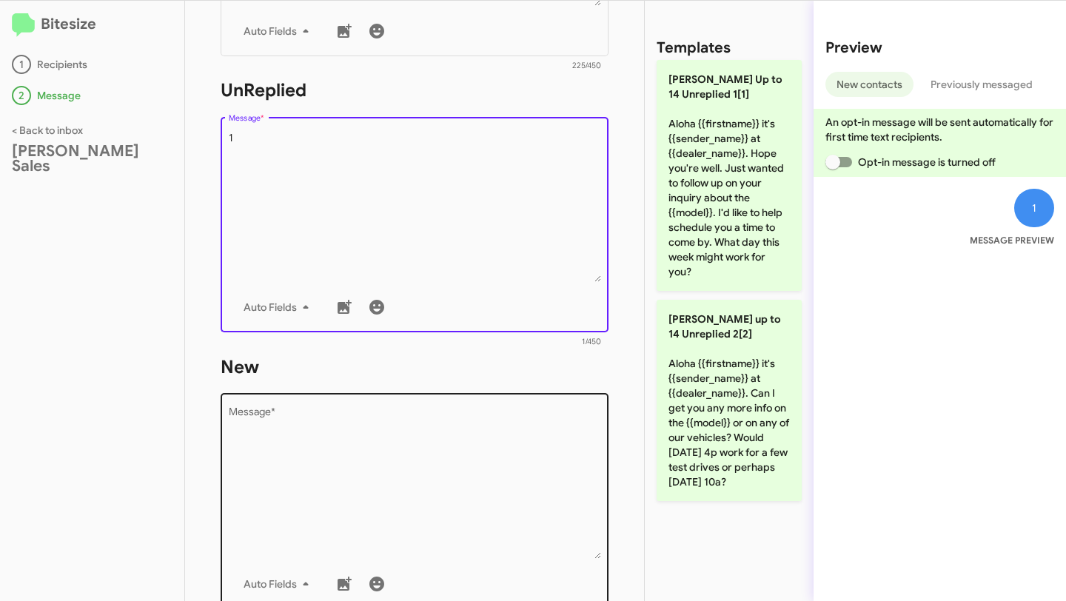
type textarea "1"
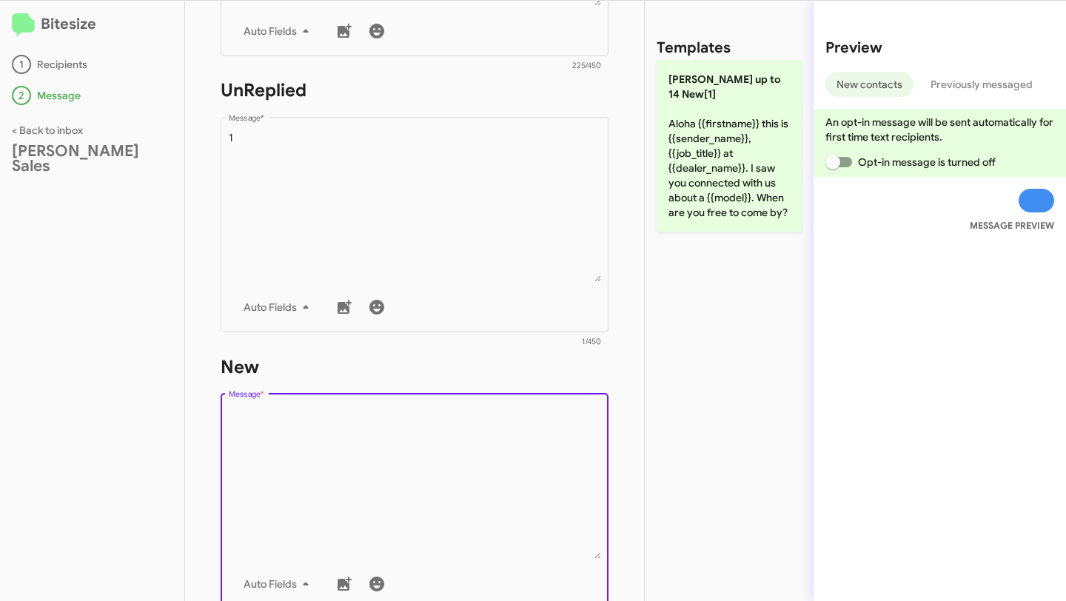
click at [316, 432] on textarea "Message *" at bounding box center [415, 483] width 372 height 151
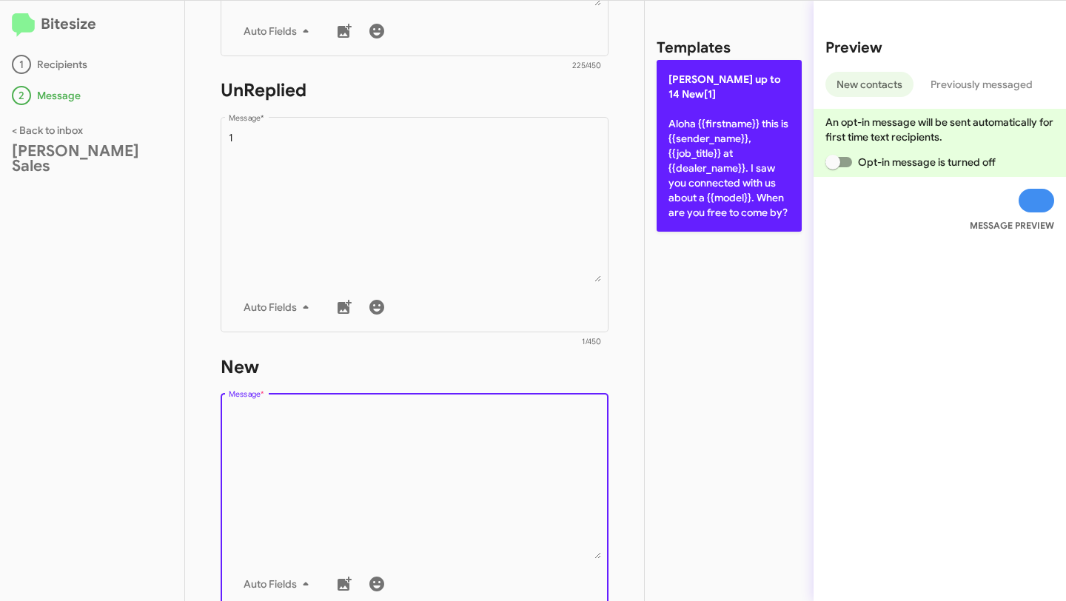
click at [713, 184] on p "[PERSON_NAME] up to 14 New[1] Aloha {{firstname}} this is {{sender_name}}, {{jo…" at bounding box center [728, 146] width 145 height 172
type textarea "Aloha {{firstname}} this is {{sender_name}}, {{job_title}} at {{dealer_name}}. …"
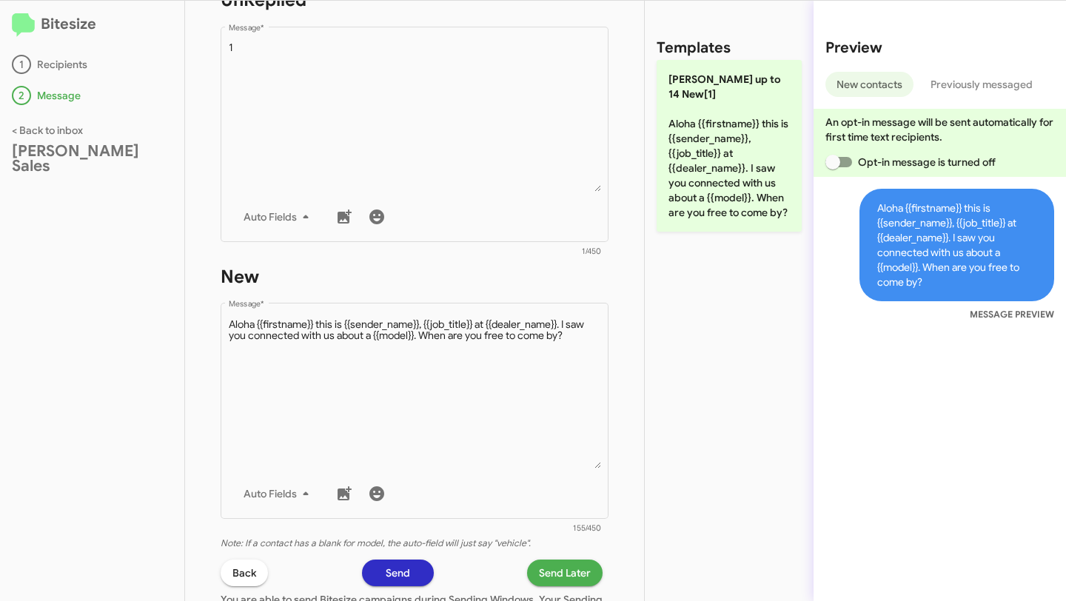
scroll to position [770, 0]
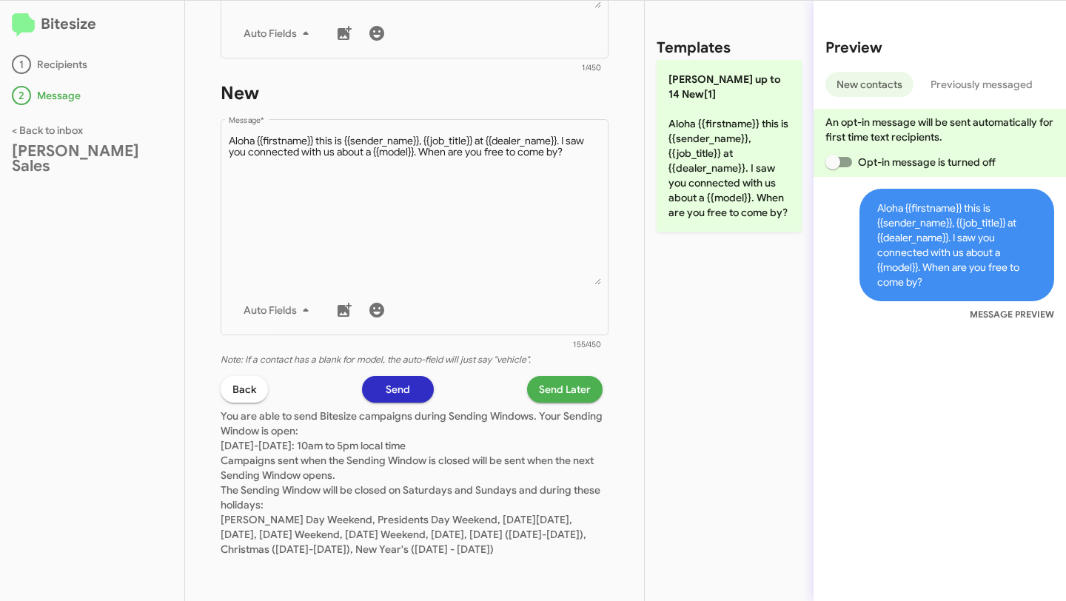
click at [550, 378] on span "Send Later" at bounding box center [565, 389] width 52 height 27
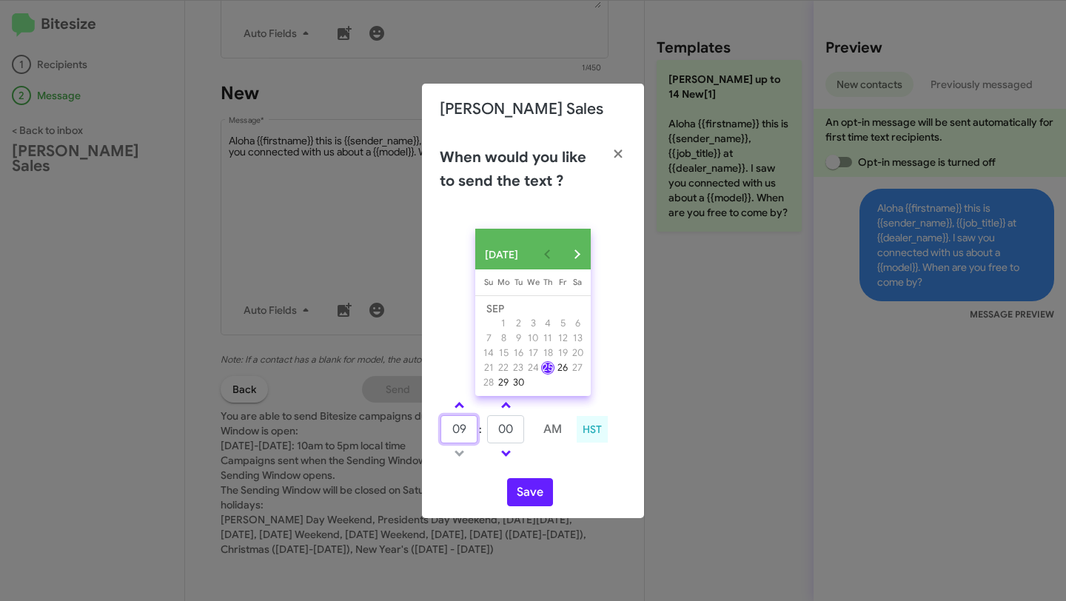
drag, startPoint x: 467, startPoint y: 434, endPoint x: 439, endPoint y: 435, distance: 28.1
click at [440, 435] on td "09" at bounding box center [459, 429] width 38 height 30
type input "12"
drag, startPoint x: 520, startPoint y: 441, endPoint x: 471, endPoint y: 439, distance: 48.9
click at [471, 439] on tr "12 : 00 PM" at bounding box center [505, 429] width 131 height 30
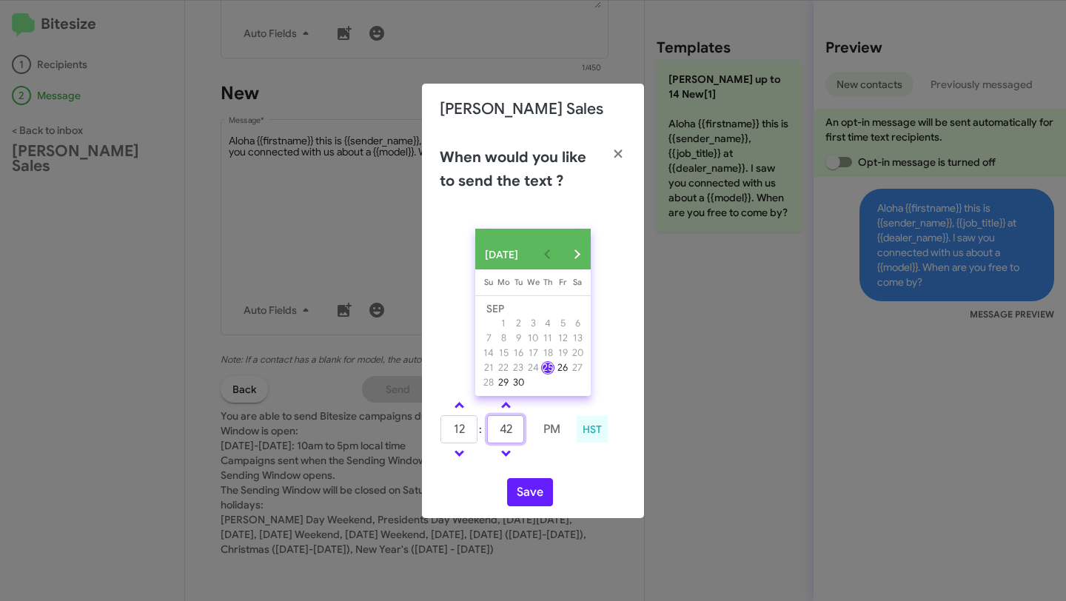
type input "42"
click at [542, 449] on td at bounding box center [552, 453] width 38 height 19
click at [595, 437] on div "HST" at bounding box center [592, 429] width 31 height 27
click at [613, 148] on icon "button" at bounding box center [618, 153] width 17 height 13
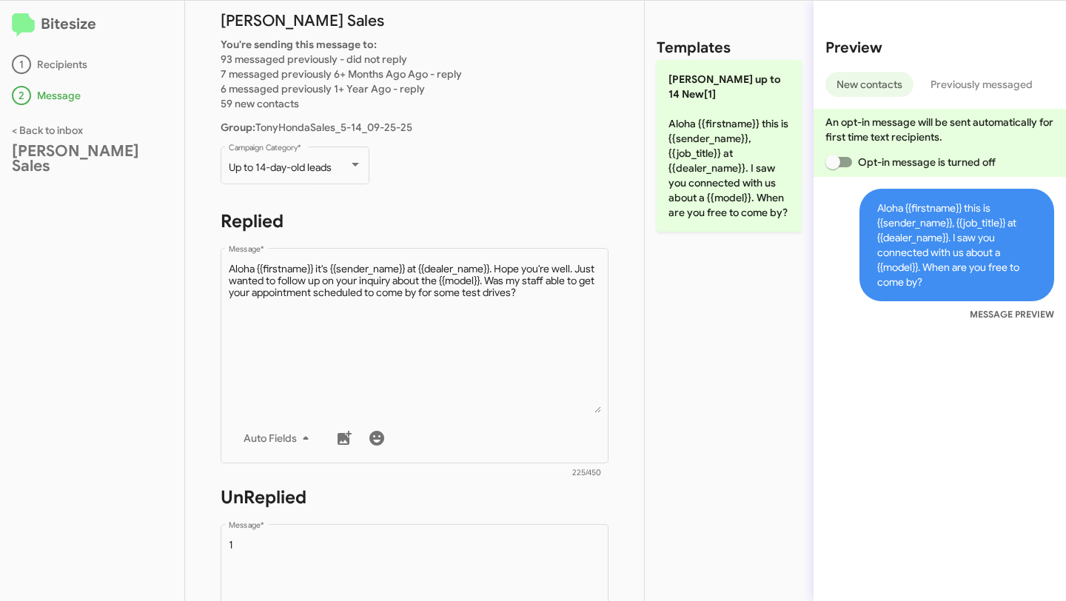
scroll to position [0, 0]
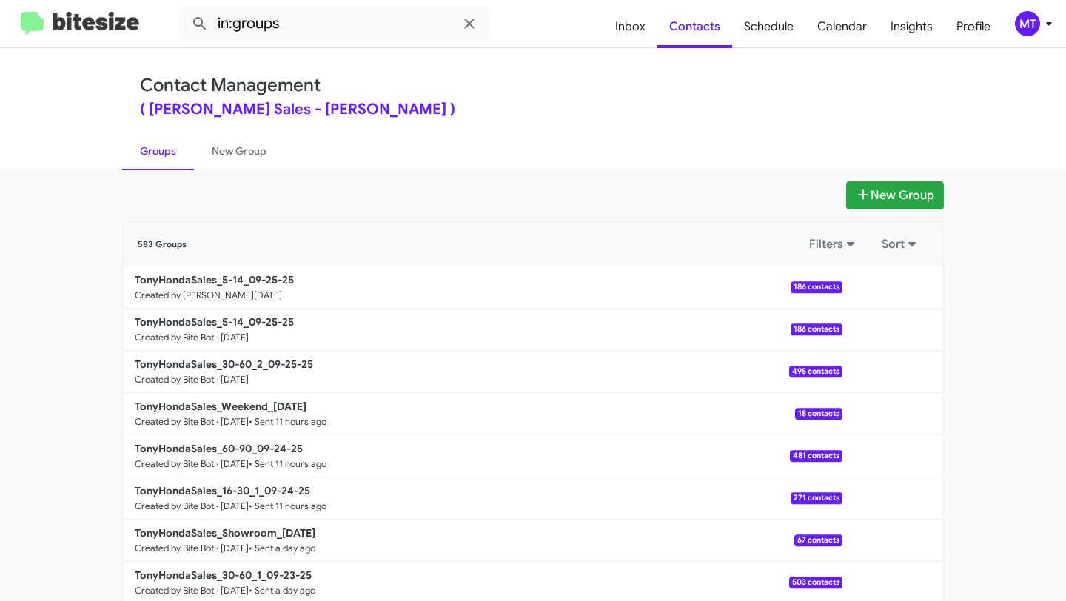
click at [558, 104] on div "( [PERSON_NAME] Sales - [PERSON_NAME] )" at bounding box center [533, 109] width 786 height 15
click at [716, 34] on span "Contacts" at bounding box center [694, 26] width 75 height 43
click at [671, 134] on ul "Groups New Group" at bounding box center [532, 151] width 821 height 38
click at [651, 34] on span "Inbox" at bounding box center [630, 26] width 54 height 43
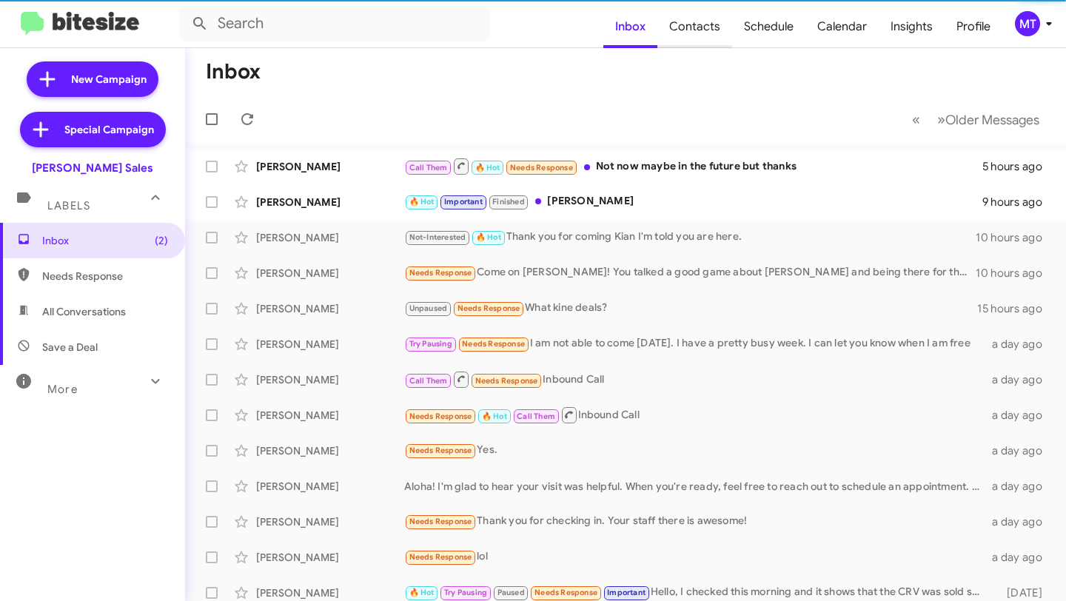
click at [703, 30] on span "Contacts" at bounding box center [694, 26] width 75 height 43
type input "in:groups"
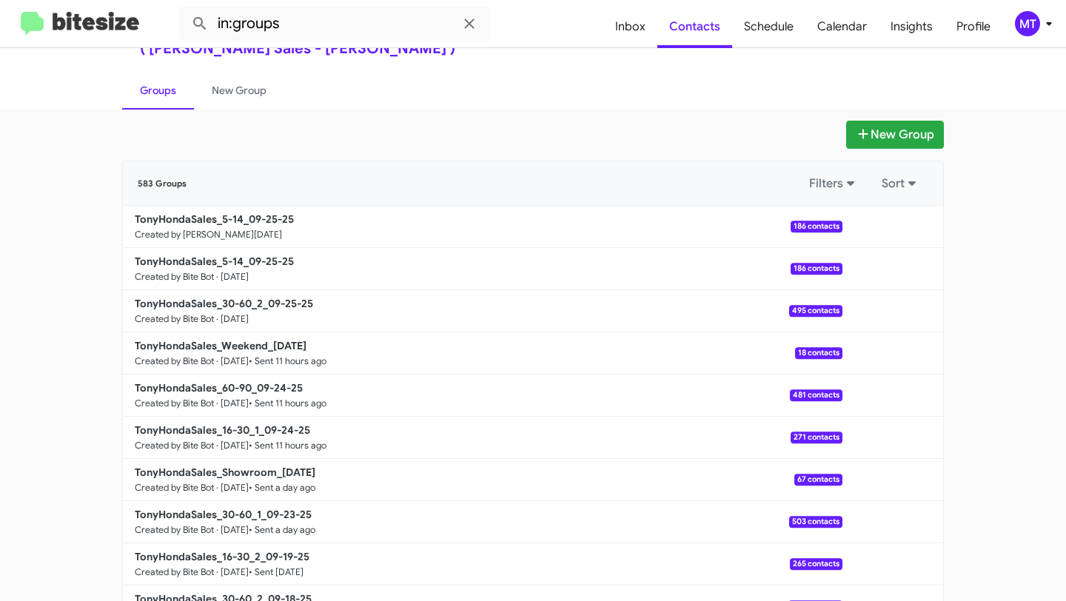
scroll to position [122, 0]
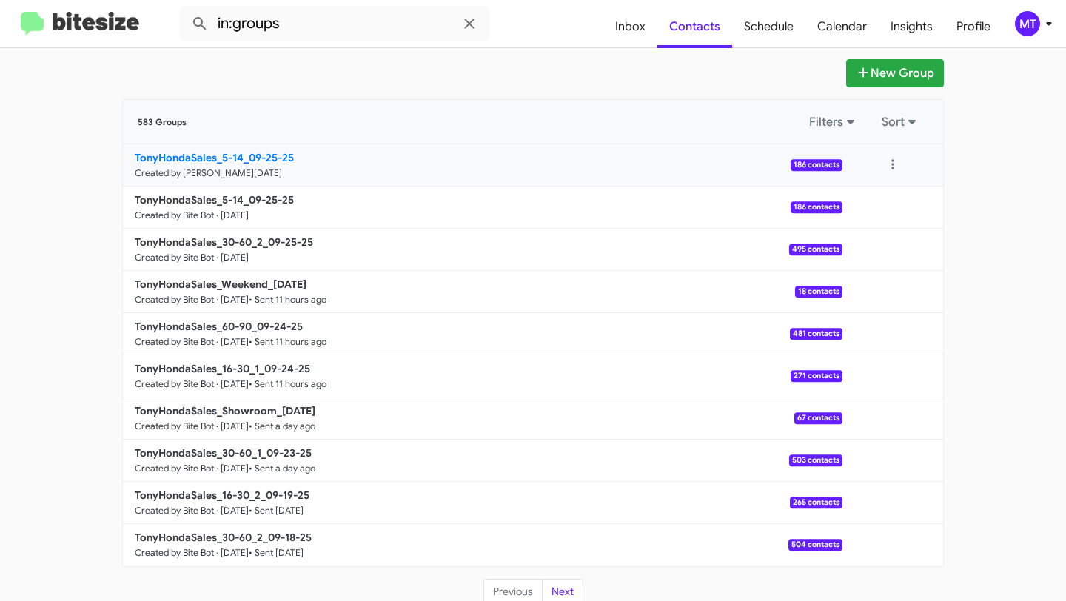
click at [824, 164] on span "186 contacts" at bounding box center [816, 165] width 52 height 12
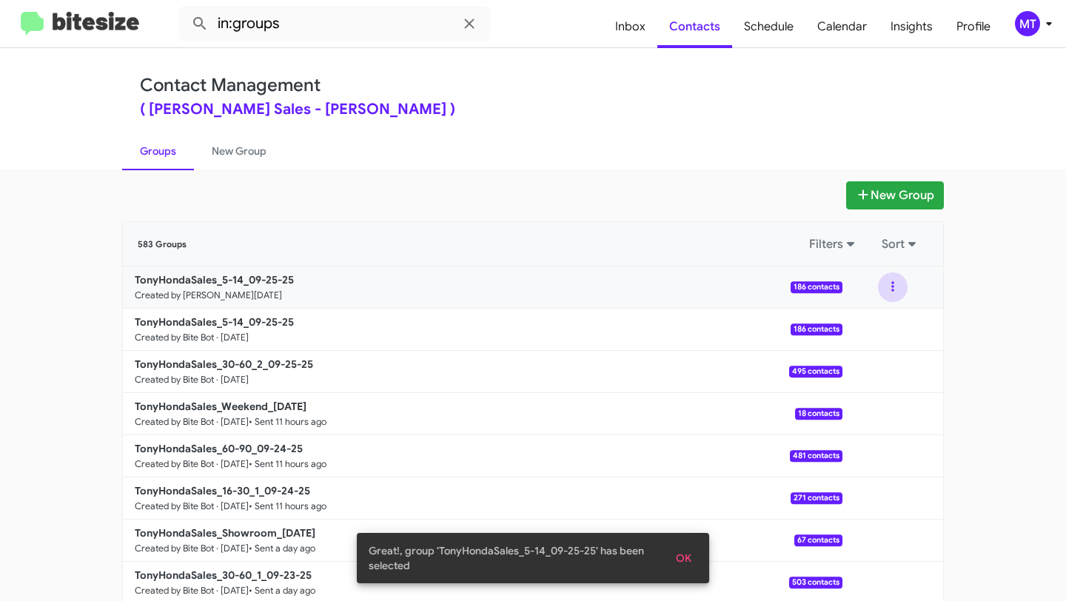
click at [888, 287] on button at bounding box center [893, 287] width 30 height 30
click at [870, 331] on button "View contacts" at bounding box center [848, 327] width 118 height 36
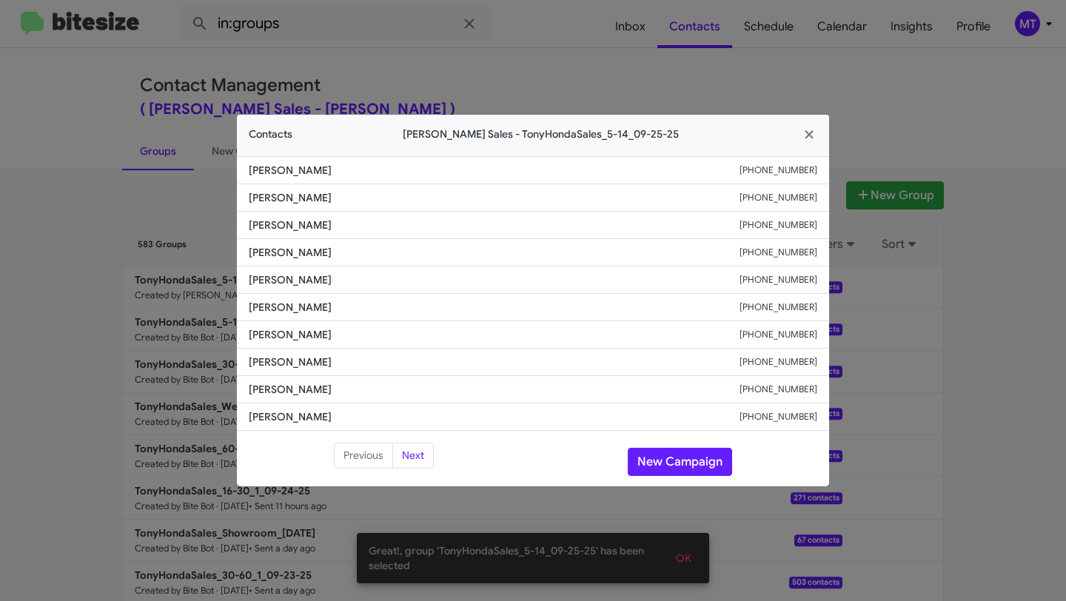
drag, startPoint x: 323, startPoint y: 304, endPoint x: 245, endPoint y: 310, distance: 77.9
click at [245, 310] on li "[PERSON_NAME] [PHONE_NUMBER]" at bounding box center [533, 307] width 592 height 27
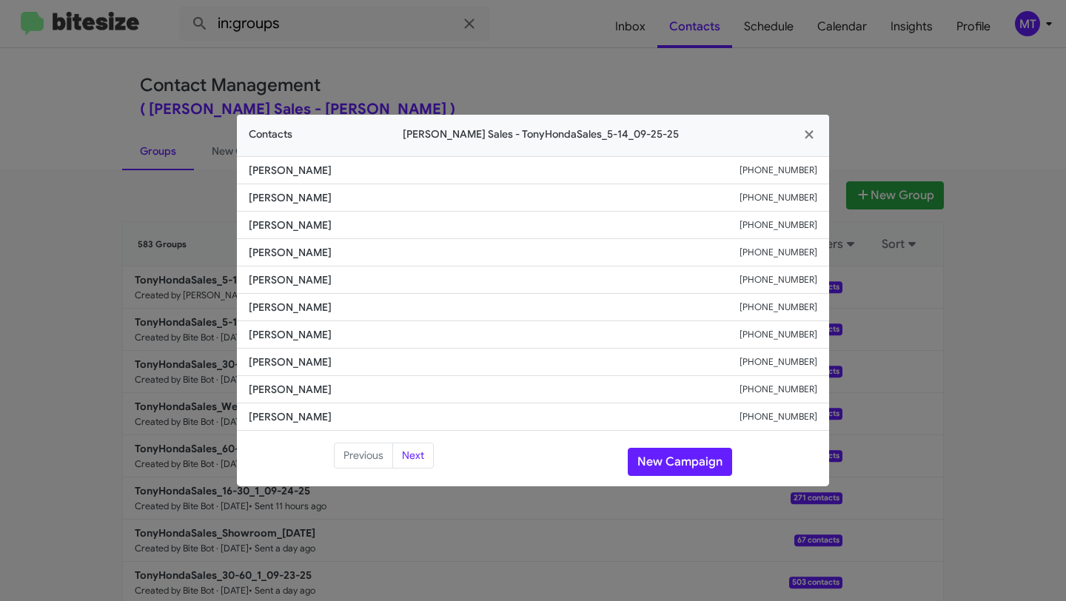
copy span "[PERSON_NAME]"
click at [809, 137] on icon "button" at bounding box center [809, 134] width 17 height 13
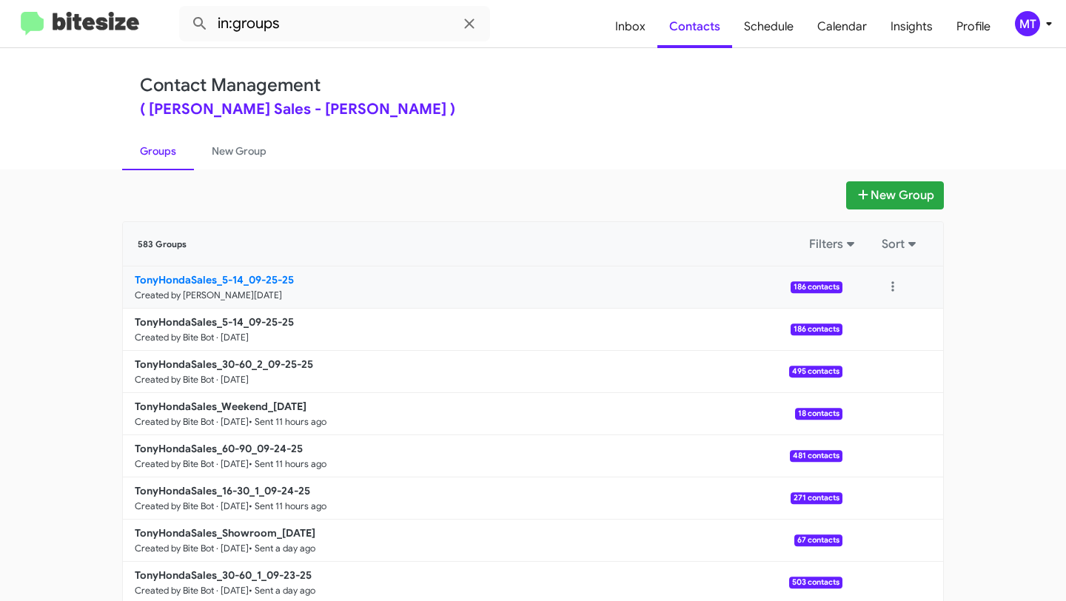
click at [531, 283] on p "TonyHondaSales_5-14_09-25-25" at bounding box center [483, 279] width 696 height 15
click at [823, 243] on button "Filters" at bounding box center [833, 244] width 67 height 27
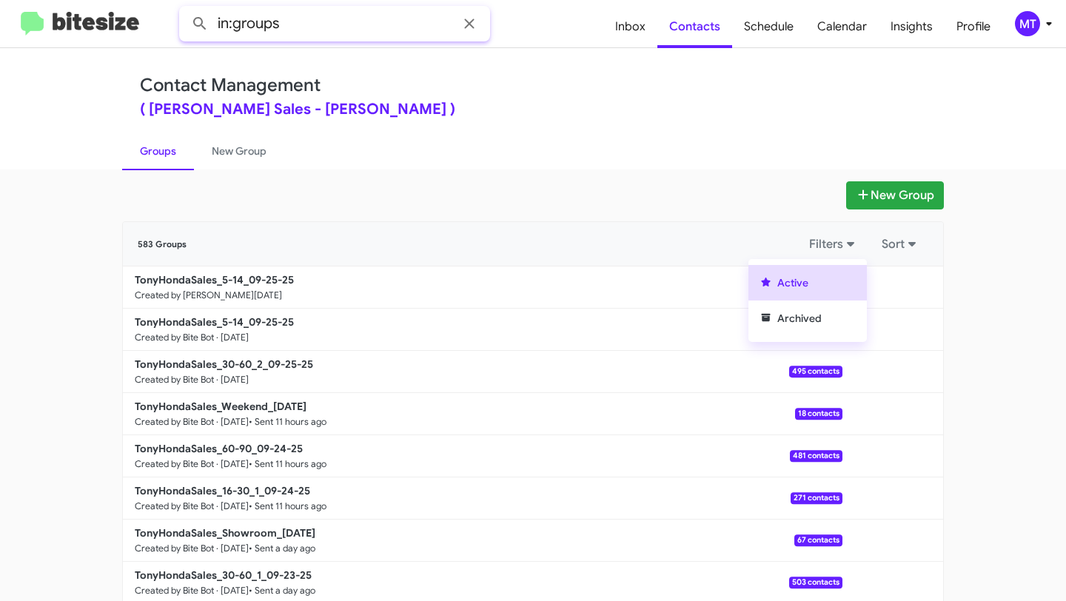
click at [339, 33] on input "in:groups" at bounding box center [334, 24] width 311 height 36
type input "in:groups 5-14"
click at [185, 9] on button at bounding box center [200, 24] width 30 height 30
